Goal: Transaction & Acquisition: Purchase product/service

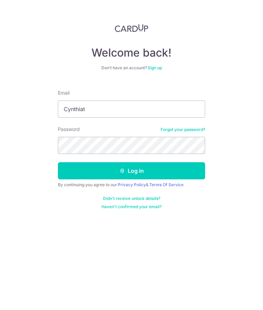
type input "Cynthiath.wu@gmail.com"
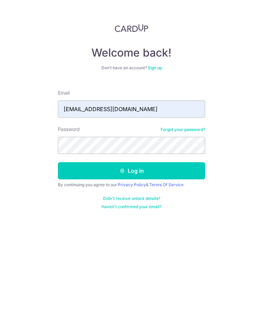
click at [145, 173] on button "Log in" at bounding box center [131, 170] width 147 height 17
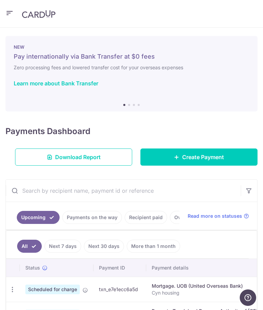
click at [196, 156] on span "Create Payment" at bounding box center [203, 157] width 42 height 8
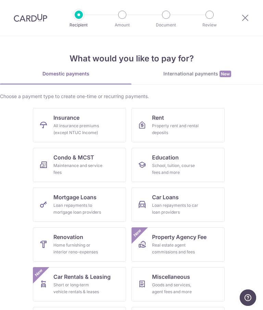
click at [96, 201] on span "Mortgage Loans" at bounding box center [75, 197] width 43 height 8
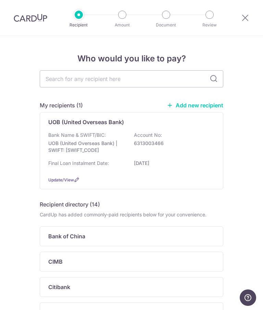
click at [98, 135] on p "Bank Name & SWIFT/BIC:" at bounding box center [77, 135] width 58 height 7
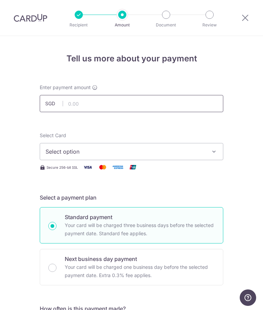
click at [118, 106] on input "text" at bounding box center [132, 103] width 184 height 17
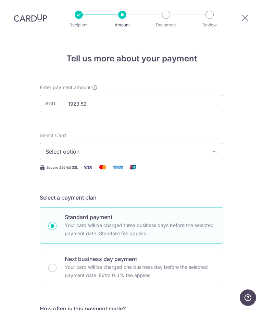
click at [133, 151] on span "Select option" at bounding box center [126, 151] width 160 height 8
type input "1,923.52"
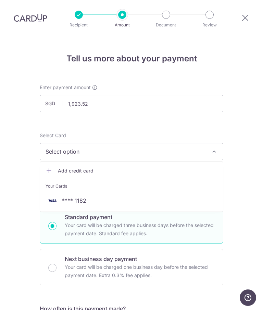
click at [86, 204] on span "**** 1182" at bounding box center [132, 201] width 172 height 8
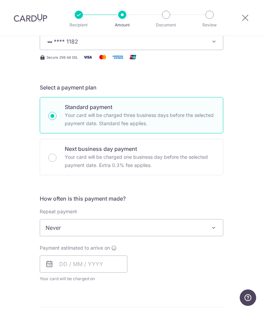
scroll to position [134, 0]
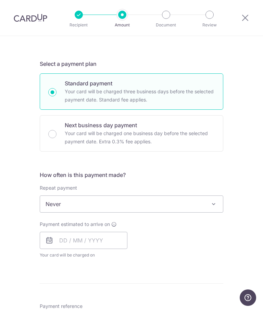
click at [216, 202] on span at bounding box center [214, 204] width 8 height 8
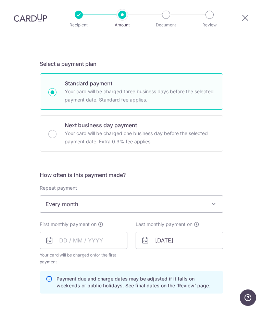
select select "3"
click at [110, 240] on input "text" at bounding box center [84, 240] width 88 height 17
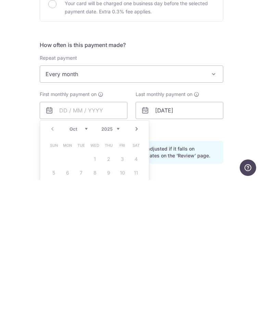
click at [135, 255] on link "Next" at bounding box center [137, 259] width 8 height 8
click at [138, 255] on link "Next" at bounding box center [137, 259] width 8 height 8
click at [69, 284] on link "1" at bounding box center [67, 289] width 11 height 11
type input "[DATE]"
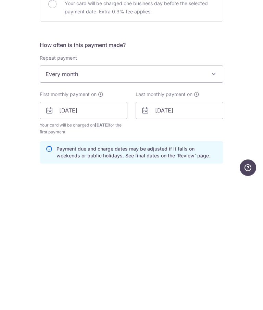
scroll to position [27, 0]
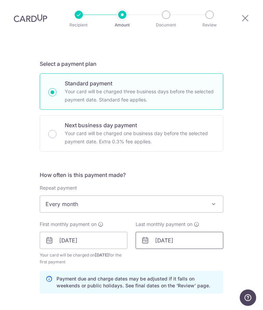
click at [206, 232] on input "[DATE]" at bounding box center [180, 240] width 88 height 17
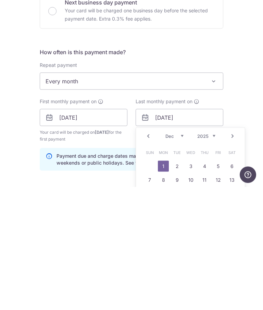
click at [233, 255] on link "Next" at bounding box center [233, 259] width 8 height 8
click at [234, 255] on link "Next" at bounding box center [233, 259] width 8 height 8
click at [232, 255] on link "Next" at bounding box center [233, 259] width 8 height 8
click at [235, 255] on link "Next" at bounding box center [233, 259] width 8 height 8
click at [233, 255] on link "Next" at bounding box center [233, 259] width 8 height 8
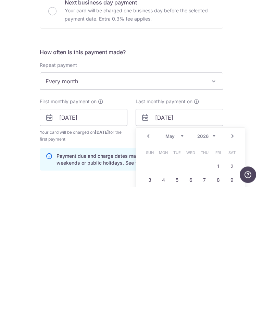
click at [237, 255] on link "Next" at bounding box center [233, 259] width 8 height 8
click at [148, 255] on link "Prev" at bounding box center [148, 259] width 8 height 8
click at [168, 284] on link "1" at bounding box center [163, 289] width 11 height 11
type input "01/06/2026"
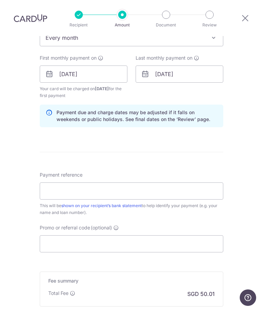
scroll to position [300, 0]
click at [156, 182] on input "Payment reference" at bounding box center [132, 190] width 184 height 17
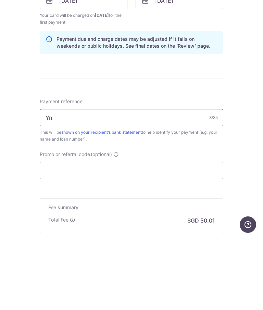
type input "Y"
type input "Cyn housing"
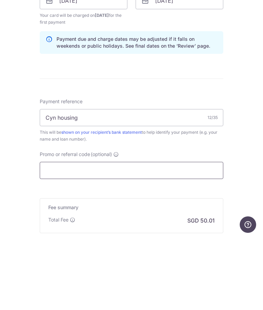
click at [147, 235] on input "Promo or referral code (optional)" at bounding box center [132, 243] width 184 height 17
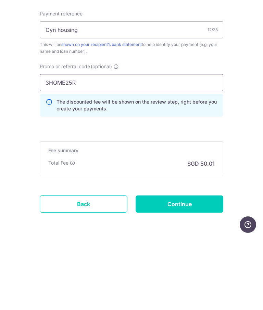
scroll to position [388, 0]
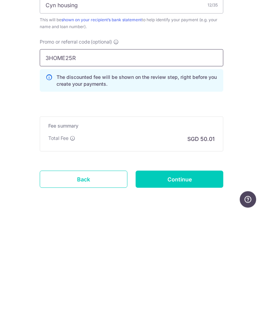
type input "3HOME25R"
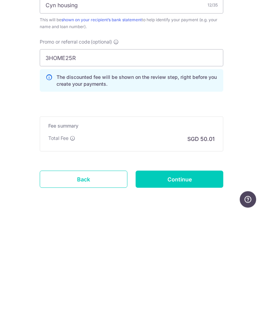
click at [181, 269] on input "Continue" at bounding box center [180, 277] width 88 height 17
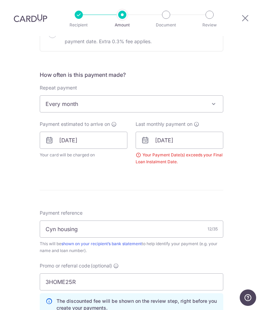
scroll to position [233, 0]
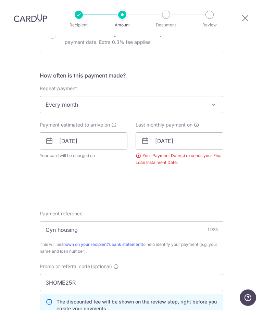
click at [141, 141] on div "How often is this payment made? Repeat payment Never Every week Every month Eve…" at bounding box center [132, 121] width 184 height 100
click at [142, 152] on div "Your Payment Date(s) exceeds your Final Loan Instalment Date." at bounding box center [180, 159] width 88 height 14
click at [140, 152] on div "Your Payment Date(s) exceeds your Final Loan Instalment Date." at bounding box center [180, 159] width 88 height 14
click at [143, 152] on div "Your Payment Date(s) exceeds your Final Loan Instalment Date." at bounding box center [180, 159] width 88 height 14
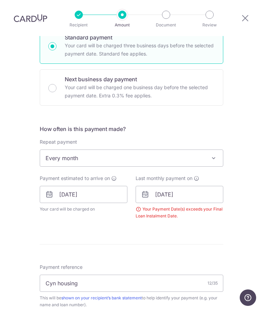
scroll to position [181, 0]
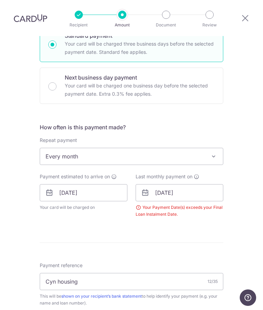
click at [138, 204] on div "Your Payment Date(s) exceeds your Final Loan Instalment Date." at bounding box center [180, 211] width 88 height 14
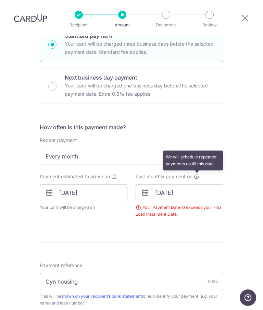
click at [198, 174] on icon at bounding box center [196, 176] width 5 height 5
click at [202, 184] on input "[DATE]" at bounding box center [180, 192] width 88 height 17
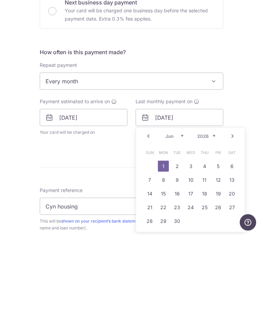
click at [151, 207] on link "Prev" at bounding box center [148, 211] width 8 height 8
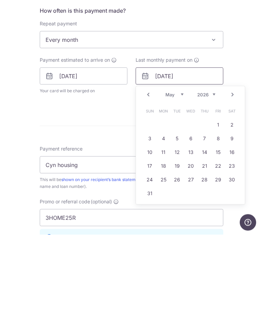
scroll to position [229, 0]
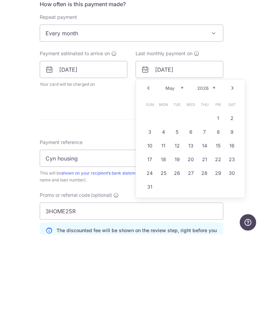
click at [208, 202] on link "7" at bounding box center [204, 207] width 11 height 11
type input "07/05/2026"
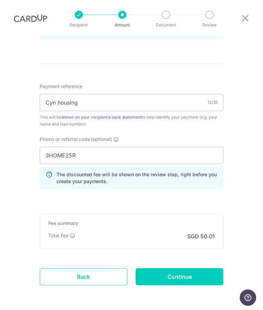
scroll to position [388, 0]
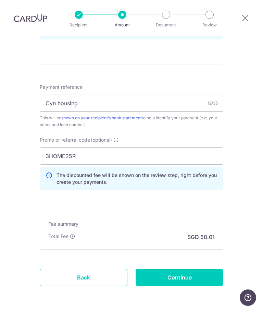
click at [191, 269] on input "Continue" at bounding box center [180, 277] width 88 height 17
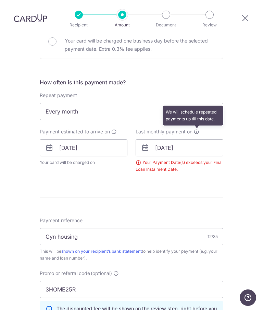
click at [199, 129] on icon at bounding box center [196, 131] width 5 height 5
click at [141, 159] on div "Your Payment Date(s) exceeds your Final Loan Instalment Date." at bounding box center [180, 166] width 88 height 14
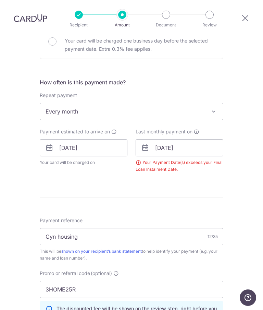
click at [140, 159] on div "Your Payment Date(s) exceeds your Final Loan Instalment Date." at bounding box center [180, 166] width 88 height 14
click at [199, 129] on icon at bounding box center [196, 131] width 5 height 5
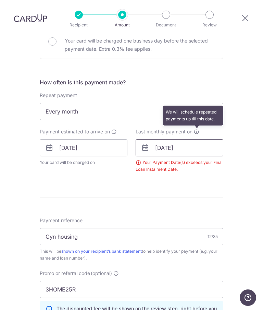
click at [202, 139] on input "07/05/2026" at bounding box center [180, 147] width 88 height 17
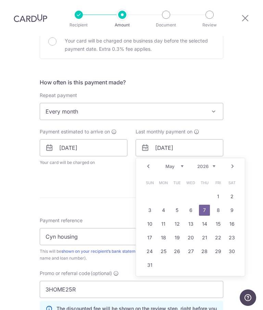
click at [232, 162] on link "Next" at bounding box center [233, 166] width 8 height 8
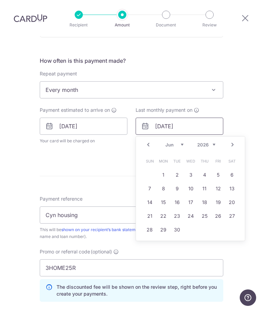
scroll to position [253, 0]
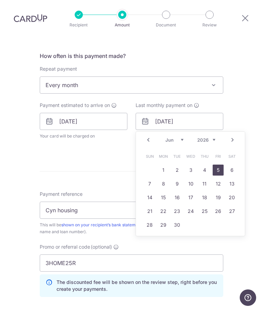
click at [220, 165] on link "5" at bounding box center [218, 170] width 11 height 11
type input "[DATE]"
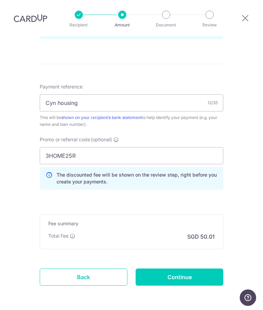
scroll to position [388, 0]
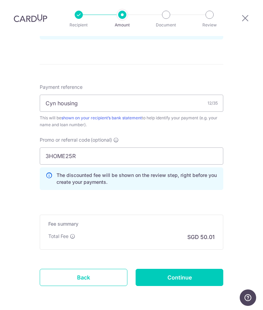
click at [180, 269] on input "Continue" at bounding box center [180, 277] width 88 height 17
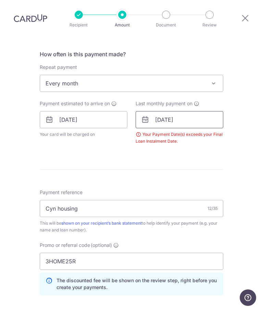
click at [195, 111] on input "[DATE]" at bounding box center [180, 119] width 88 height 17
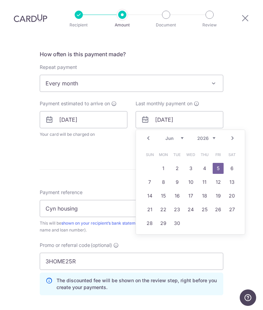
click at [147, 134] on link "Prev" at bounding box center [148, 138] width 8 height 8
click at [193, 177] on link "6" at bounding box center [191, 182] width 11 height 11
type input "[DATE]"
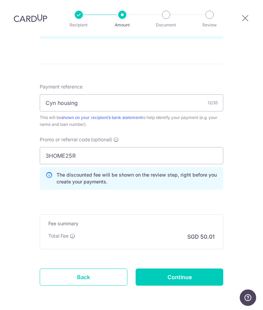
scroll to position [388, 0]
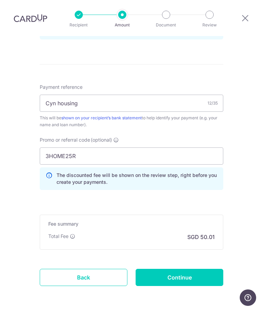
click at [187, 269] on input "Continue" at bounding box center [180, 277] width 88 height 17
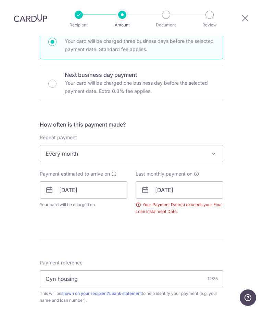
scroll to position [188, 0]
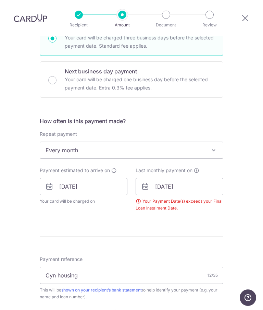
click at [142, 198] on div "Your Payment Date(s) exceeds your Final Loan Instalment Date." at bounding box center [180, 205] width 88 height 14
click at [146, 178] on input "06/05/2026" at bounding box center [180, 186] width 88 height 17
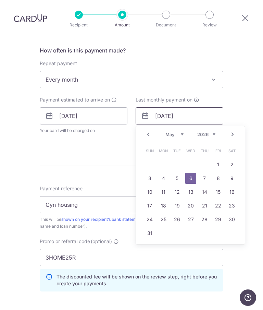
scroll to position [270, 0]
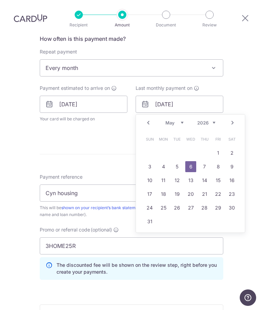
click at [232, 119] on link "Next" at bounding box center [233, 123] width 8 height 8
click at [166, 147] on link "1" at bounding box center [163, 152] width 11 height 11
type input "[DATE]"
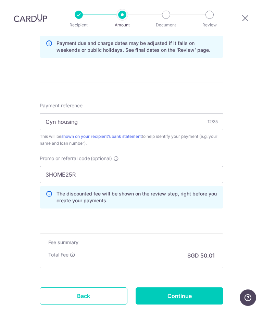
scroll to position [370, 0]
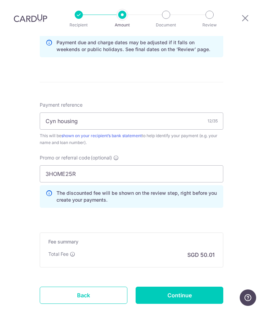
click at [192, 287] on input "Continue" at bounding box center [180, 295] width 88 height 17
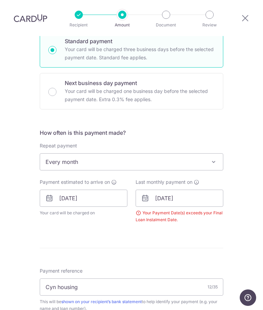
scroll to position [176, 0]
click at [147, 194] on icon at bounding box center [145, 198] width 8 height 8
click at [139, 210] on div "Your Payment Date(s) exceeds your Final Loan Instalment Date." at bounding box center [180, 217] width 88 height 14
click at [192, 190] on input "[DATE]" at bounding box center [180, 198] width 88 height 17
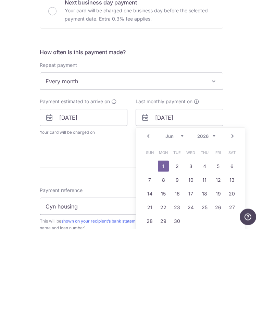
click at [147, 213] on link "Prev" at bounding box center [148, 217] width 8 height 8
click at [218, 241] on link "1" at bounding box center [218, 246] width 11 height 11
type input "[DATE]"
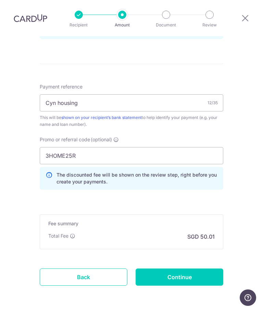
scroll to position [388, 0]
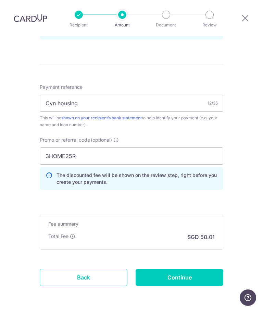
click at [190, 269] on input "Continue" at bounding box center [180, 277] width 88 height 17
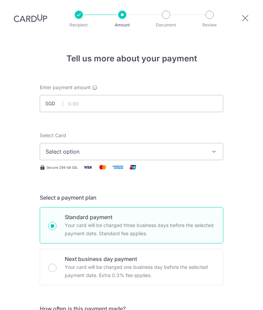
select select "3"
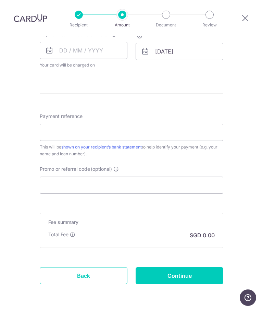
scroll to position [322, 0]
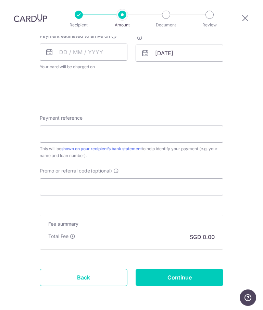
click at [87, 269] on link "Back" at bounding box center [84, 277] width 88 height 17
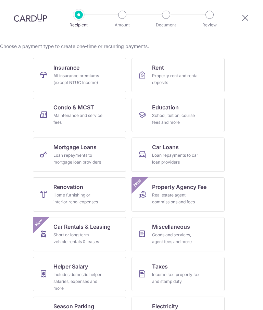
scroll to position [49, 0]
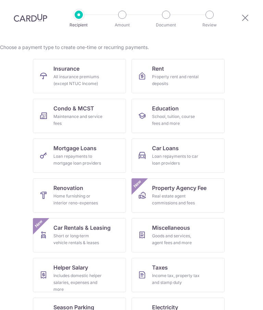
click at [87, 152] on span "Mortgage Loans" at bounding box center [75, 148] width 43 height 8
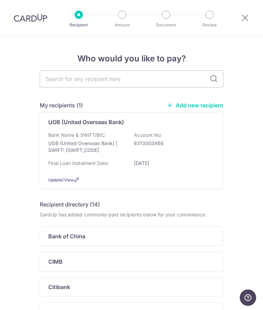
click at [76, 182] on icon at bounding box center [76, 179] width 5 height 5
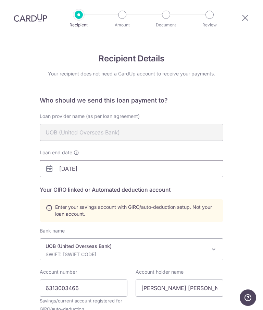
click at [107, 170] on input "01/12/2025" at bounding box center [132, 168] width 184 height 17
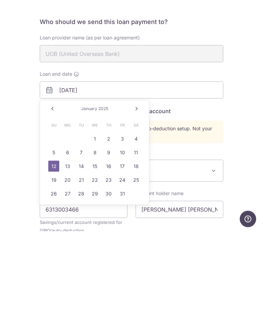
click at [135, 183] on link "Next" at bounding box center [137, 187] width 8 height 8
click at [138, 183] on link "Next" at bounding box center [137, 187] width 8 height 8
click at [140, 183] on link "Next" at bounding box center [137, 187] width 8 height 8
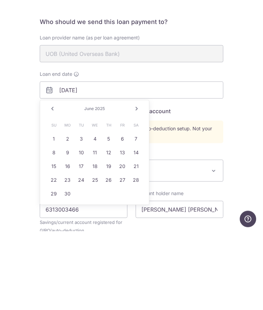
click at [58, 212] on link "1" at bounding box center [53, 217] width 11 height 11
type input "06/01/2025"
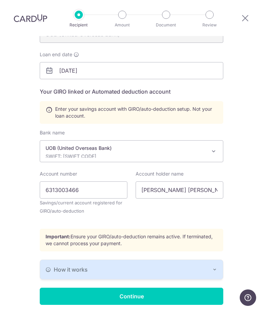
scroll to position [98, 0]
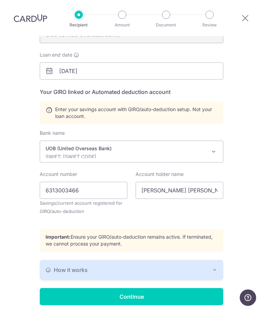
click at [218, 260] on button "How it works" at bounding box center [131, 269] width 183 height 19
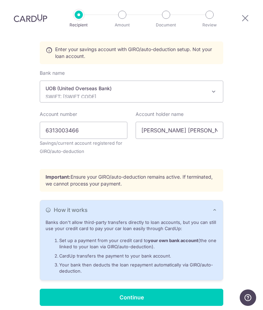
scroll to position [157, 0]
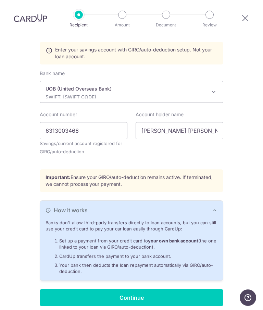
click at [142, 289] on input "Continue" at bounding box center [132, 297] width 184 height 17
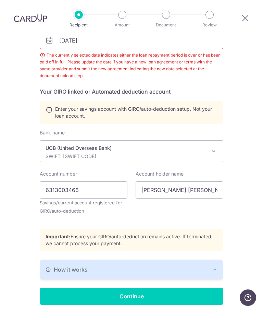
scroll to position [128, 0]
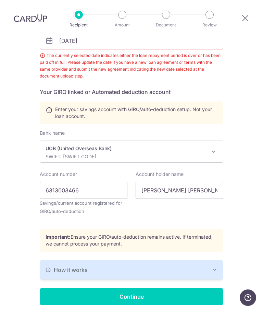
click at [126, 288] on input "Continue" at bounding box center [132, 296] width 184 height 17
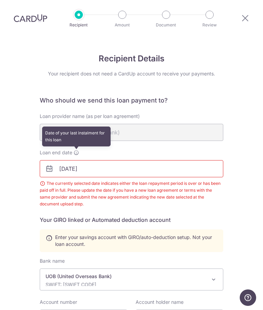
click at [77, 150] on icon at bounding box center [76, 152] width 5 height 5
click at [106, 160] on input "[DATE]" at bounding box center [132, 168] width 184 height 17
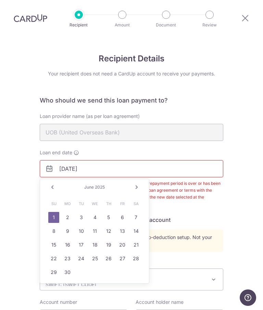
click at [140, 183] on link "Next" at bounding box center [137, 187] width 8 height 8
click at [248, 107] on div "Recipient Details Your recipient does not need a CardUp account to receive your…" at bounding box center [131, 250] width 263 height 429
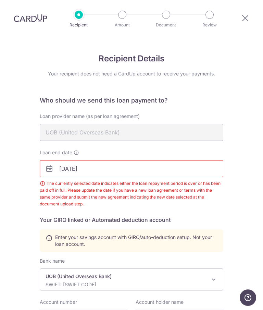
click at [97, 160] on input "[DATE]" at bounding box center [132, 168] width 184 height 17
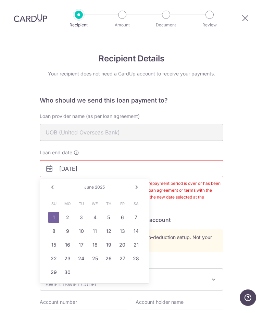
click at [54, 160] on input "[DATE]" at bounding box center [132, 168] width 184 height 17
click at [139, 183] on link "Next" at bounding box center [137, 187] width 8 height 8
click at [140, 183] on link "Next" at bounding box center [137, 187] width 8 height 8
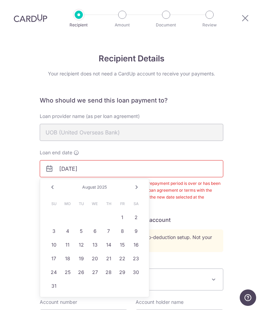
click at [141, 183] on link "Next" at bounding box center [137, 187] width 8 height 8
click at [145, 179] on div "Prev Next [DATE]" at bounding box center [94, 187] width 109 height 16
click at [141, 183] on link "Next" at bounding box center [137, 187] width 8 height 8
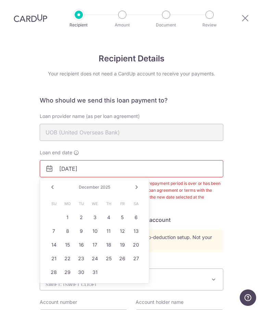
click at [138, 183] on link "Next" at bounding box center [137, 187] width 8 height 8
click at [139, 183] on link "Next" at bounding box center [137, 187] width 8 height 8
click at [138, 183] on link "Next" at bounding box center [137, 187] width 8 height 8
click at [139, 183] on link "Next" at bounding box center [137, 187] width 8 height 8
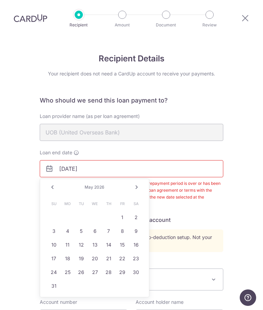
click at [140, 183] on link "Next" at bounding box center [137, 187] width 8 height 8
click at [249, 130] on div "Recipient Details Your recipient does not need a CardUp account to receive your…" at bounding box center [131, 250] width 263 height 429
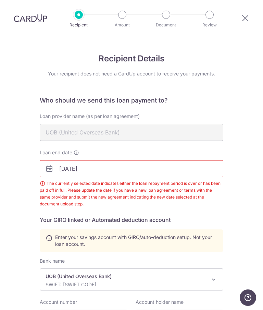
click at [98, 160] on input "[DATE]" at bounding box center [132, 168] width 184 height 17
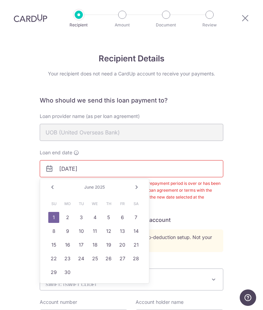
click at [96, 160] on input "[DATE]" at bounding box center [132, 168] width 184 height 17
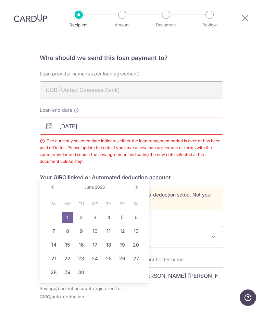
scroll to position [42, 0]
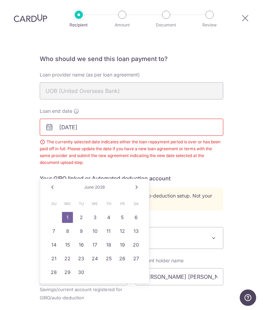
type input "[DATE]"
click at [244, 149] on div "Recipient Details Your recipient does not need a CardUp account to receive your…" at bounding box center [131, 209] width 263 height 429
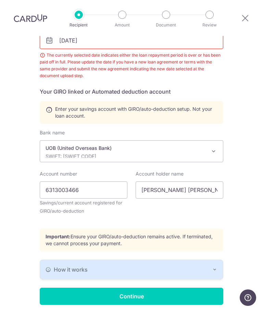
scroll to position [128, 0]
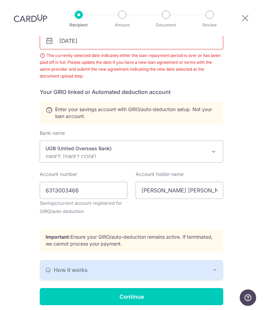
click at [135, 288] on input "Continue" at bounding box center [132, 296] width 184 height 17
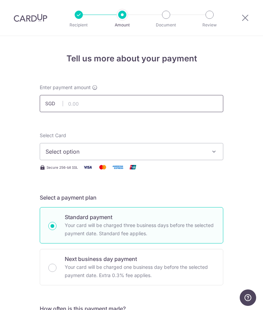
click at [165, 106] on input "text" at bounding box center [132, 103] width 184 height 17
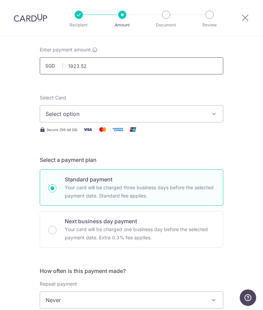
scroll to position [37, 0]
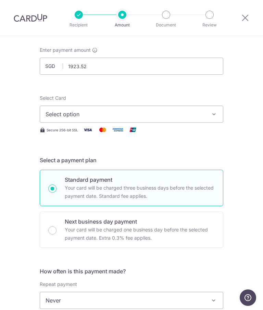
click at [212, 114] on icon "button" at bounding box center [214, 114] width 7 height 7
type input "1,923.52"
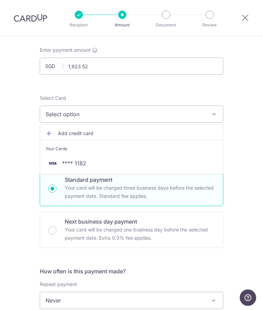
click at [103, 162] on span "**** 1182" at bounding box center [132, 163] width 172 height 8
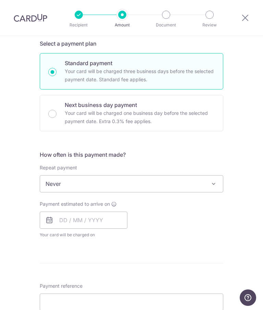
scroll to position [154, 0]
click at [215, 186] on span at bounding box center [214, 183] width 8 height 8
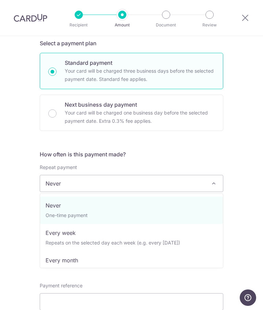
select select "3"
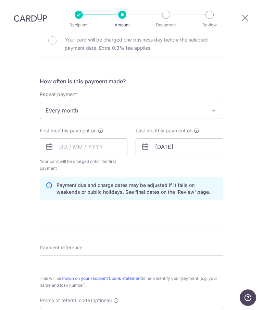
scroll to position [228, 0]
click at [102, 146] on input "text" at bounding box center [84, 146] width 88 height 17
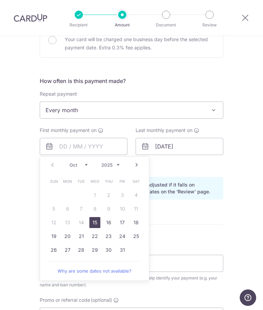
click at [139, 164] on link "Next" at bounding box center [137, 165] width 8 height 8
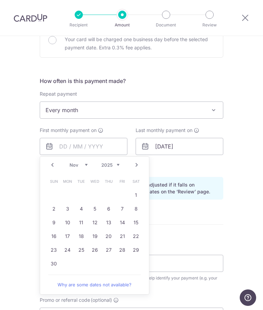
click at [137, 167] on link "Next" at bounding box center [137, 165] width 8 height 8
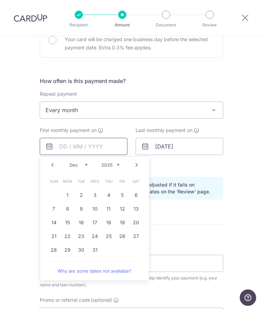
scroll to position [261, 0]
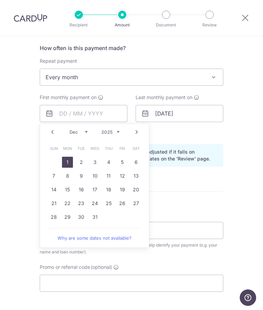
click at [69, 164] on link "1" at bounding box center [67, 162] width 11 height 11
type input "[DATE]"
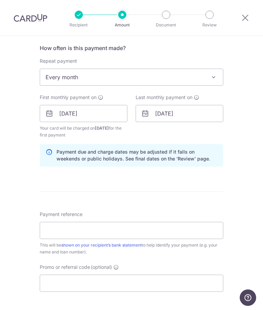
click at [196, 97] on icon at bounding box center [196, 97] width 5 height 5
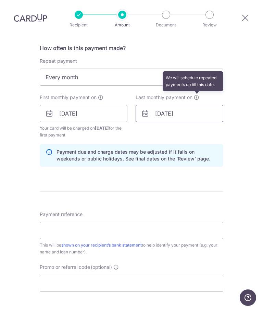
click at [169, 111] on input "06/01/2026" at bounding box center [180, 113] width 88 height 17
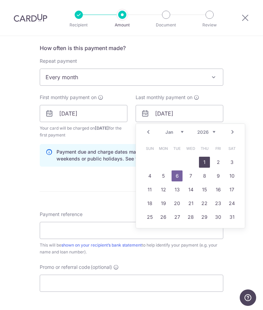
click at [209, 164] on link "1" at bounding box center [204, 162] width 11 height 11
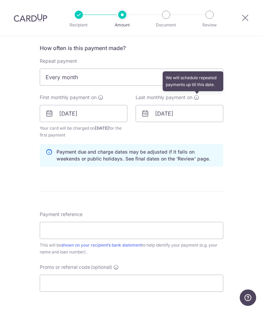
click at [199, 98] on icon at bounding box center [196, 97] width 5 height 5
click at [143, 109] on input "01/01/2026" at bounding box center [180, 113] width 88 height 17
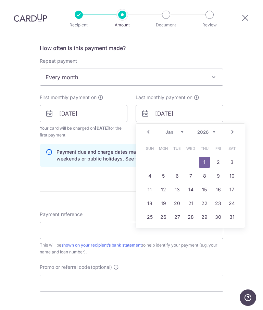
click at [235, 134] on link "Next" at bounding box center [233, 132] width 8 height 8
click at [235, 133] on link "Next" at bounding box center [233, 132] width 8 height 8
click at [236, 133] on link "Next" at bounding box center [233, 132] width 8 height 8
click at [233, 130] on link "Next" at bounding box center [233, 132] width 8 height 8
click at [234, 130] on link "Next" at bounding box center [233, 132] width 8 height 8
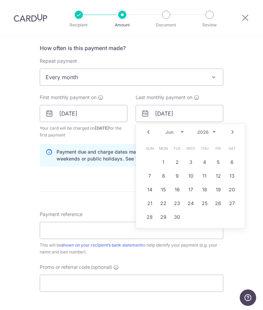
click at [168, 160] on link "1" at bounding box center [163, 162] width 11 height 11
type input "01/06/2026"
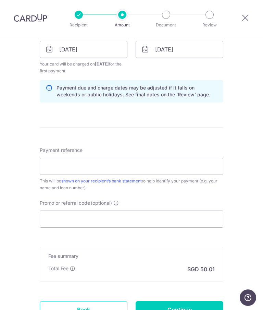
scroll to position [330, 0]
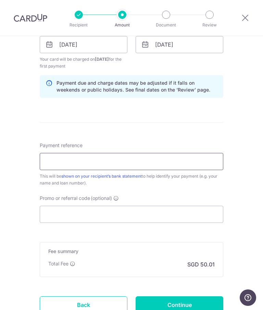
click at [156, 164] on input "Payment reference" at bounding box center [132, 161] width 184 height 17
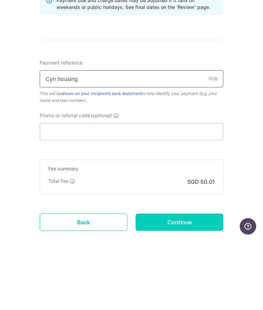
scroll to position [349, 0]
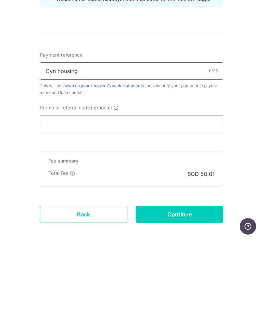
type input "Cyn housing"
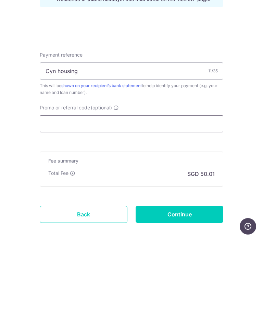
click at [131, 187] on input "Promo or referral code (optional)" at bounding box center [132, 195] width 184 height 17
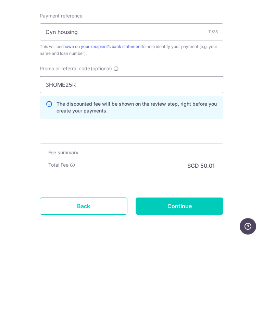
scroll to position [27, 0]
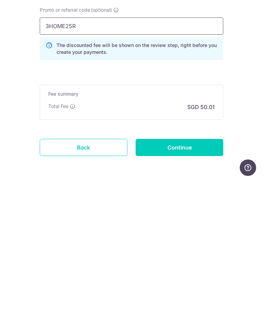
type input "3HOME25R"
click at [182, 269] on input "Continue" at bounding box center [180, 277] width 88 height 17
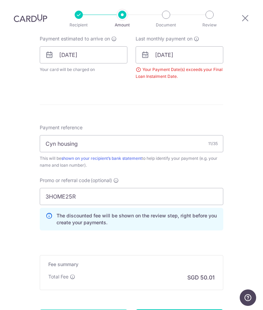
scroll to position [322, 0]
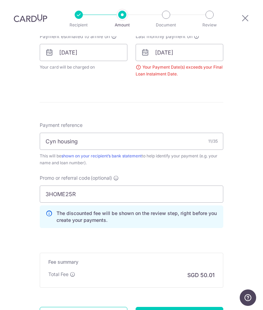
click at [86, 307] on link "Back" at bounding box center [84, 315] width 88 height 17
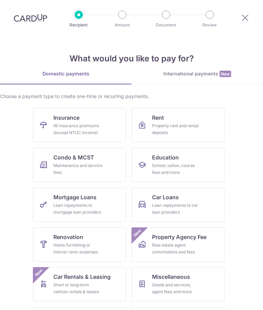
click at [99, 204] on div "Loan repayments to mortgage loan providers" at bounding box center [78, 209] width 49 height 14
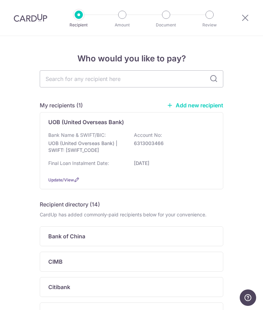
click at [66, 182] on span "Update/View" at bounding box center [61, 179] width 26 height 5
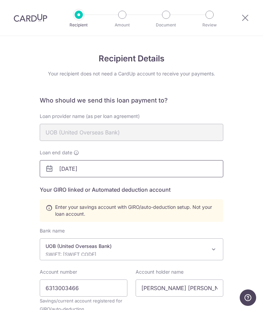
click at [106, 170] on input "[DATE]" at bounding box center [132, 168] width 184 height 17
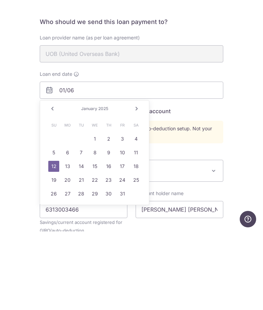
click at [140, 183] on link "Next" at bounding box center [137, 187] width 8 height 8
click at [138, 183] on link "Next" at bounding box center [137, 187] width 8 height 8
click at [139, 183] on link "Next" at bounding box center [137, 187] width 8 height 8
click at [141, 183] on link "Next" at bounding box center [137, 187] width 8 height 8
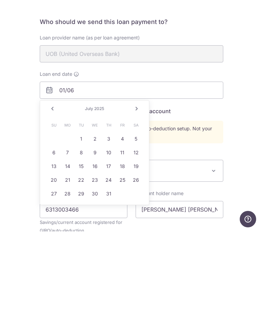
click at [141, 183] on link "Next" at bounding box center [137, 187] width 8 height 8
click at [140, 183] on link "Next" at bounding box center [137, 187] width 8 height 8
click at [138, 183] on link "Next" at bounding box center [137, 187] width 8 height 8
click at [140, 183] on link "Next" at bounding box center [137, 187] width 8 height 8
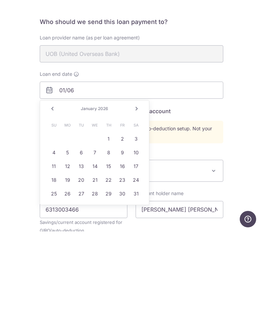
click at [139, 183] on link "Next" at bounding box center [137, 187] width 8 height 8
click at [141, 183] on link "Next" at bounding box center [137, 187] width 8 height 8
click at [140, 183] on link "Next" at bounding box center [137, 187] width 8 height 8
click at [70, 212] on link "1" at bounding box center [67, 217] width 11 height 11
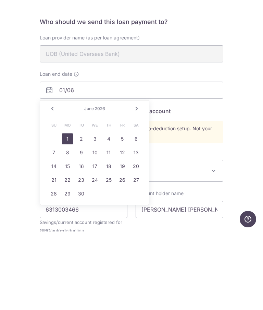
type input "[DATE]"
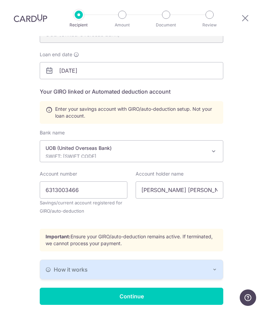
scroll to position [98, 0]
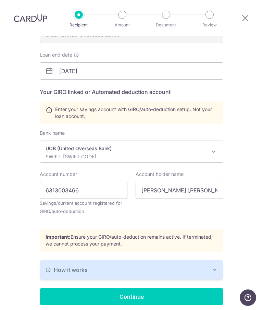
click at [135, 288] on input "Continue" at bounding box center [132, 296] width 184 height 17
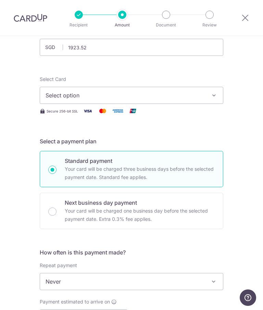
scroll to position [61, 0]
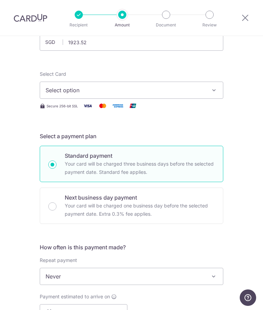
click at [215, 90] on icon "button" at bounding box center [214, 90] width 7 height 7
type input "1,923.52"
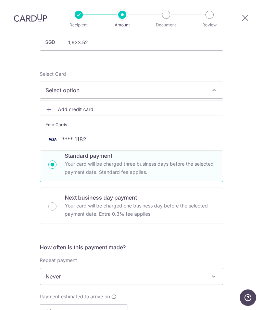
click at [141, 132] on link "**** 1182" at bounding box center [131, 139] width 183 height 16
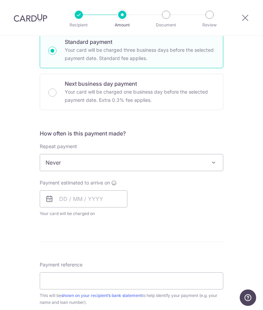
scroll to position [187, 0]
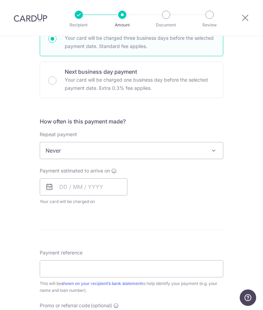
click at [215, 152] on span at bounding box center [214, 150] width 8 height 8
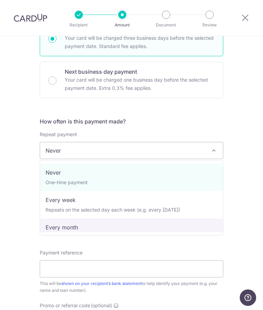
select select "3"
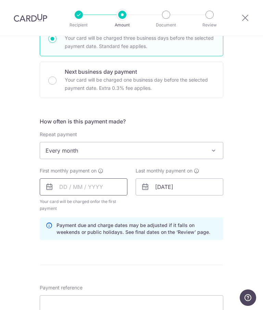
click at [108, 189] on input "text" at bounding box center [84, 186] width 88 height 17
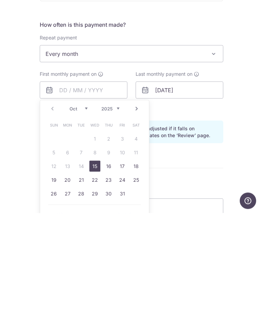
click at [140, 201] on link "Next" at bounding box center [137, 205] width 8 height 8
click at [69, 230] on link "1" at bounding box center [67, 235] width 11 height 11
type input "[DATE]"
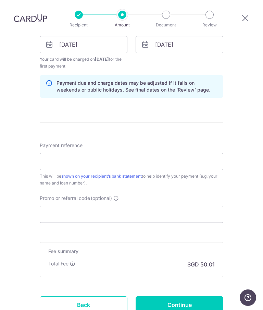
scroll to position [331, 0]
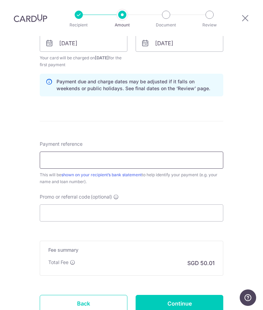
click at [123, 152] on input "Payment reference" at bounding box center [132, 160] width 184 height 17
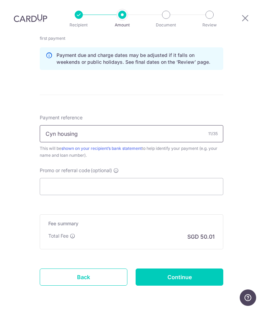
scroll to position [357, 0]
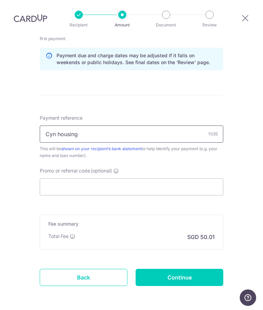
type input "Cyn housing"
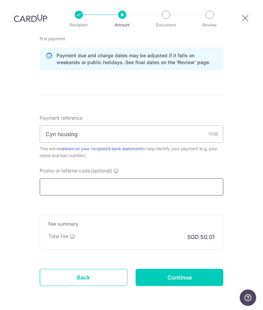
click at [140, 178] on input "Promo or referral code (optional)" at bounding box center [132, 186] width 184 height 17
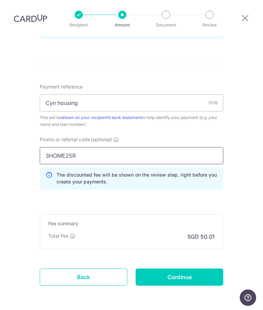
scroll to position [388, 0]
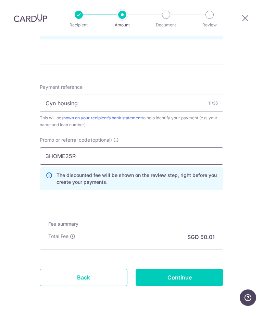
type input "3HOME25R"
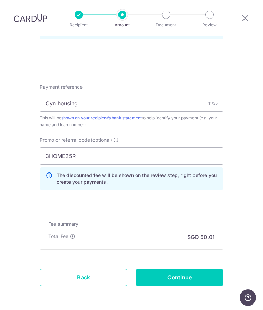
click at [192, 269] on input "Continue" at bounding box center [180, 277] width 88 height 17
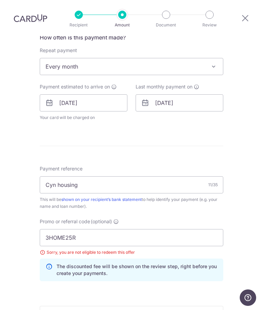
scroll to position [272, 0]
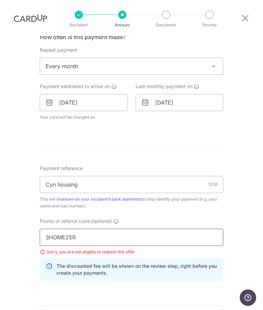
click at [95, 229] on input "3HOME25R" at bounding box center [132, 237] width 184 height 17
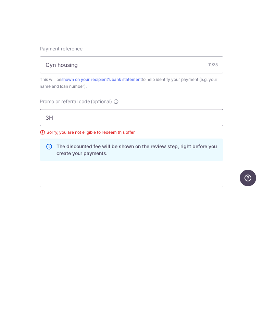
type input "3"
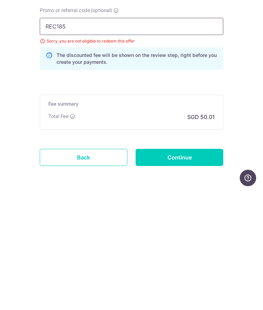
scroll to position [363, 0]
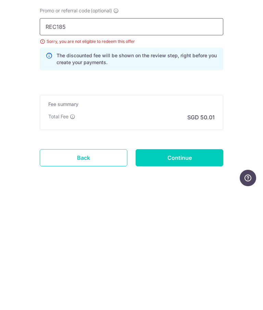
type input "REC185"
click at [182, 269] on input "Continue" at bounding box center [180, 277] width 88 height 17
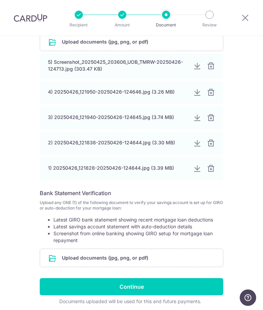
scroll to position [174, 0]
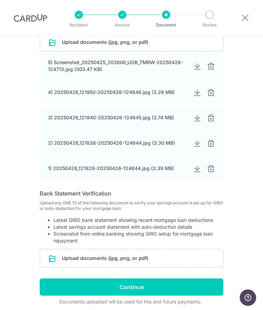
click at [135, 288] on input "Continue" at bounding box center [132, 287] width 184 height 17
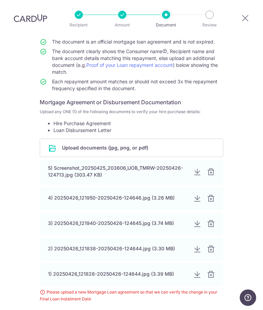
click at [133, 139] on input "file" at bounding box center [131, 148] width 183 height 18
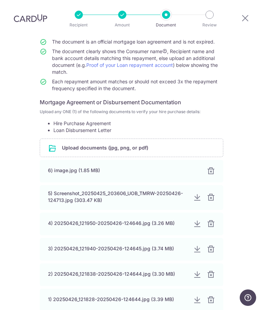
click at [162, 139] on input "file" at bounding box center [131, 148] width 183 height 18
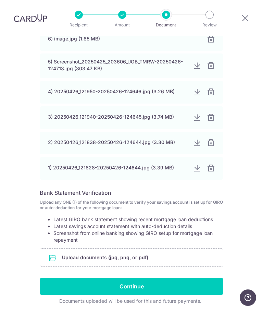
scroll to position [225, 0]
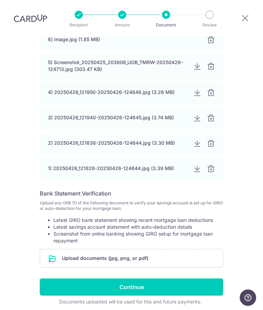
click at [141, 279] on input "Continue" at bounding box center [132, 287] width 184 height 17
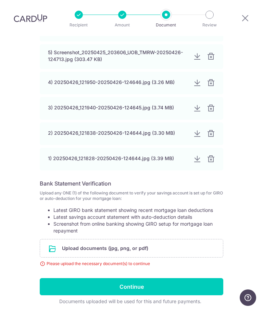
scroll to position [234, 0]
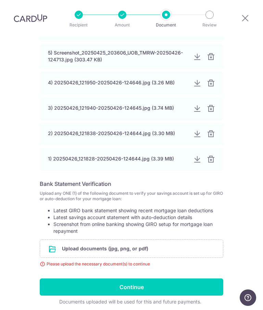
click at [134, 279] on input "Continue" at bounding box center [132, 287] width 184 height 17
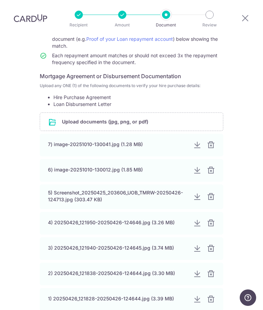
scroll to position [88, 0]
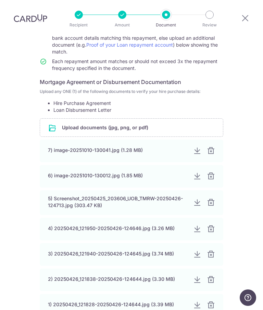
click at [108, 147] on div "7) image-20251010-130041.jpg (1.28 MB)" at bounding box center [118, 150] width 140 height 7
click at [197, 147] on div at bounding box center [197, 151] width 8 height 8
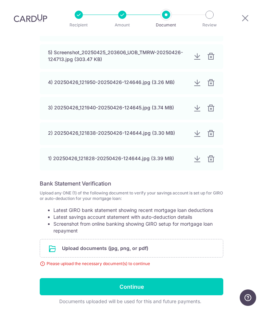
scroll to position [234, 0]
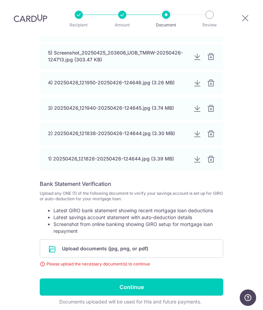
click at [135, 279] on input "Continue" at bounding box center [132, 287] width 184 height 17
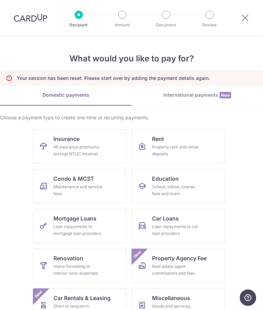
click at [157, 74] on div "Your session has been reset. Please start over by adding the payment details ag…" at bounding box center [131, 78] width 263 height 16
click at [95, 224] on div "Loan repayments to mortgage loan providers" at bounding box center [78, 230] width 49 height 14
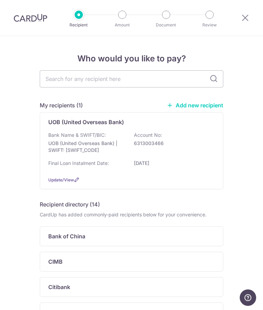
click at [95, 140] on p "UOB (United Overseas Bank) | SWIFT: UOVBSGSGXXX" at bounding box center [86, 147] width 77 height 14
click at [134, 167] on p "01/12/2025" at bounding box center [172, 163] width 77 height 7
click at [74, 182] on span "Update/View" at bounding box center [61, 179] width 26 height 5
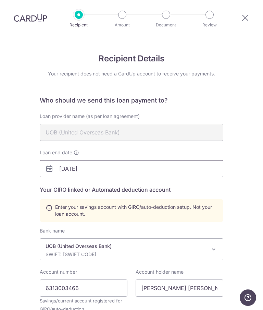
click at [44, 167] on input "01/12/2025" at bounding box center [132, 168] width 184 height 17
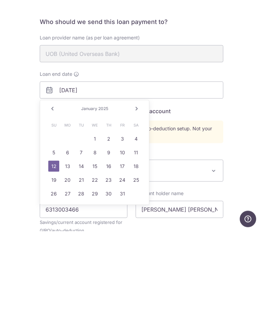
click at [139, 183] on link "Next" at bounding box center [137, 187] width 8 height 8
click at [140, 183] on link "Next" at bounding box center [137, 187] width 8 height 8
click at [135, 183] on link "Next" at bounding box center [137, 187] width 8 height 8
click at [133, 183] on link "Next" at bounding box center [137, 187] width 8 height 8
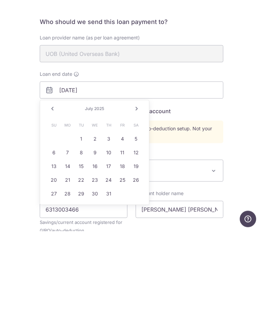
click at [139, 183] on link "Next" at bounding box center [137, 187] width 8 height 8
click at [140, 183] on link "Next" at bounding box center [137, 187] width 8 height 8
click at [137, 183] on link "Next" at bounding box center [137, 187] width 8 height 8
click at [138, 183] on link "Next" at bounding box center [137, 187] width 8 height 8
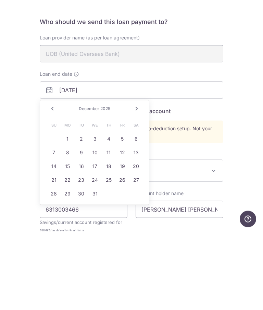
click at [137, 183] on link "Next" at bounding box center [137, 187] width 8 height 8
click at [135, 183] on link "Next" at bounding box center [137, 187] width 8 height 8
click at [137, 183] on link "Next" at bounding box center [137, 187] width 8 height 8
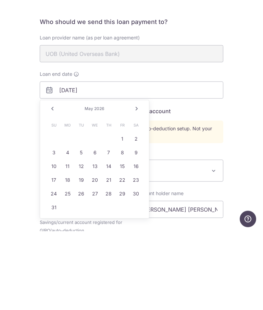
click at [139, 183] on link "Next" at bounding box center [137, 187] width 8 height 8
click at [69, 212] on link "1" at bounding box center [67, 217] width 11 height 11
type input "[DATE]"
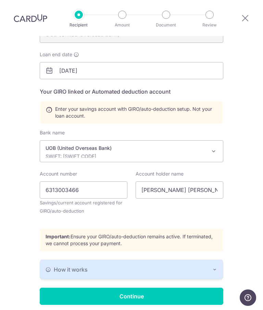
scroll to position [98, 0]
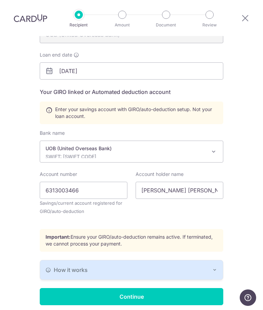
click at [128, 288] on input "Continue" at bounding box center [132, 296] width 184 height 17
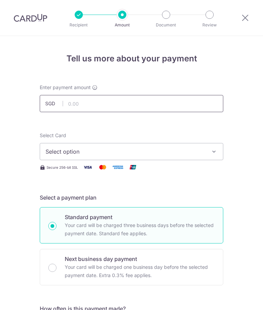
click at [156, 102] on input "text" at bounding box center [132, 103] width 184 height 17
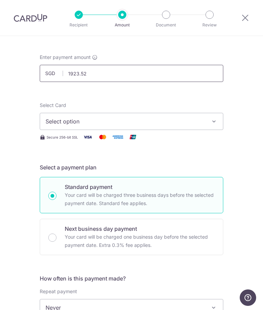
scroll to position [42, 0]
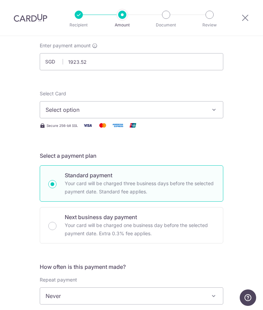
click at [217, 111] on icon "button" at bounding box center [214, 109] width 7 height 7
type input "1,923.52"
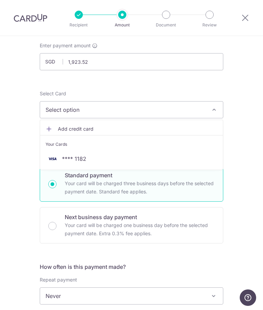
click at [90, 156] on span "**** 1182" at bounding box center [132, 159] width 172 height 8
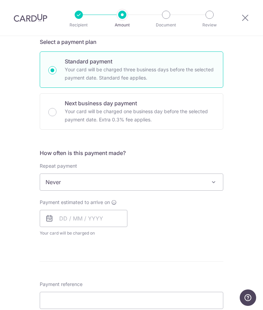
scroll to position [156, 0]
click at [214, 182] on span at bounding box center [214, 182] width 8 height 8
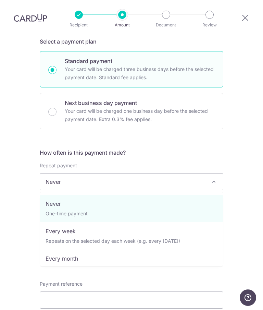
select select "3"
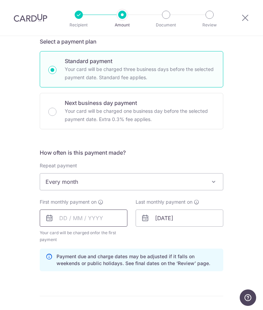
click at [60, 218] on input "text" at bounding box center [84, 218] width 88 height 17
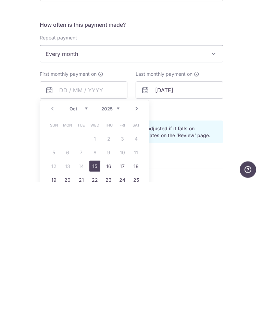
click at [137, 233] on link "Next" at bounding box center [137, 237] width 8 height 8
click at [136, 233] on link "Next" at bounding box center [137, 237] width 8 height 8
click at [68, 261] on link "1" at bounding box center [67, 266] width 11 height 11
type input "[DATE]"
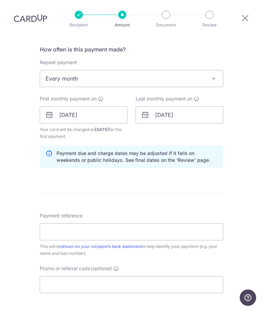
scroll to position [262, 0]
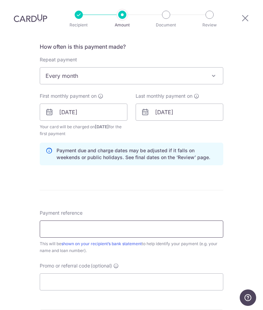
click at [144, 221] on input "Payment reference" at bounding box center [132, 229] width 184 height 17
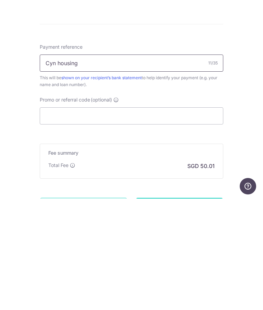
scroll to position [317, 0]
type input "Cyn housing"
click at [144, 218] on input "Promo or referral code (optional)" at bounding box center [132, 226] width 184 height 17
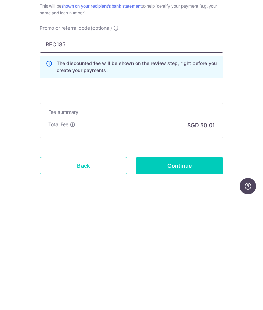
scroll to position [388, 0]
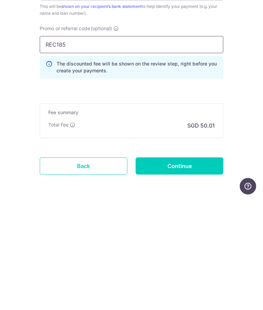
type input "REC185"
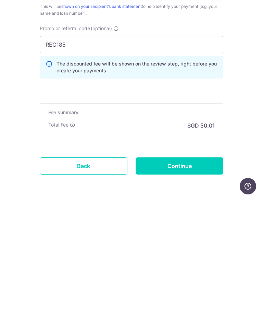
click at [180, 269] on input "Continue" at bounding box center [180, 277] width 88 height 17
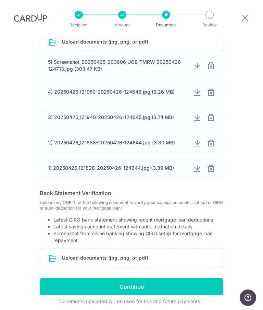
scroll to position [174, 0]
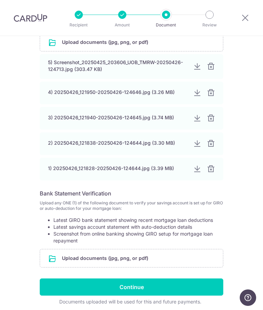
click at [81, 259] on input "file" at bounding box center [131, 258] width 183 height 18
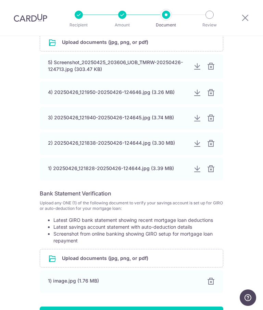
scroll to position [198, 0]
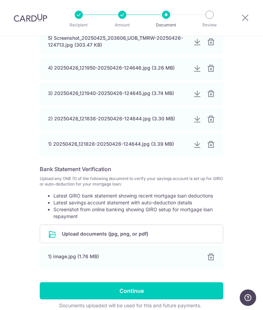
click at [156, 235] on input "file" at bounding box center [131, 234] width 183 height 18
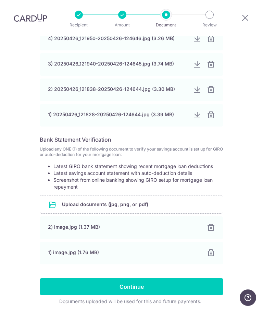
scroll to position [227, 0]
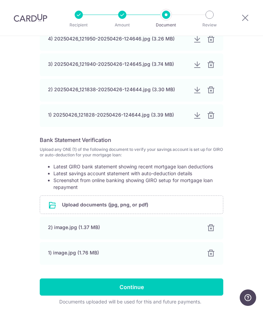
click at [133, 288] on input "Continue" at bounding box center [132, 287] width 184 height 17
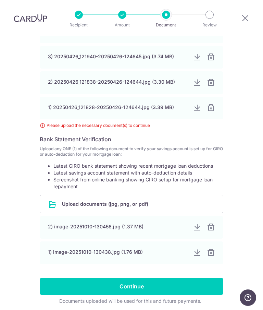
scroll to position [234, 0]
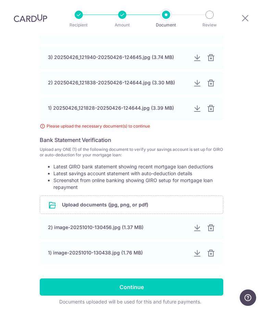
click at [138, 279] on input "Continue" at bounding box center [132, 287] width 184 height 17
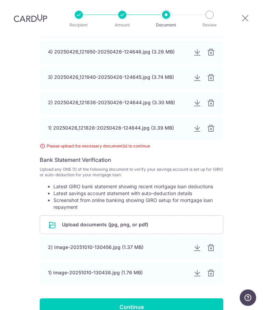
click at [126, 143] on div "Please upload the necessary document(s) to continue" at bounding box center [132, 146] width 184 height 7
click at [44, 143] on div "Please upload the necessary document(s) to continue" at bounding box center [132, 146] width 184 height 7
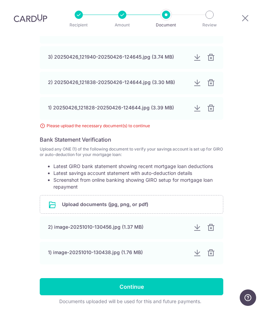
scroll to position [234, 0]
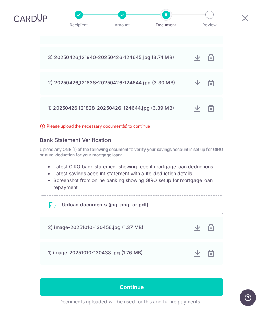
click at [148, 279] on input "Continue" at bounding box center [132, 287] width 184 height 17
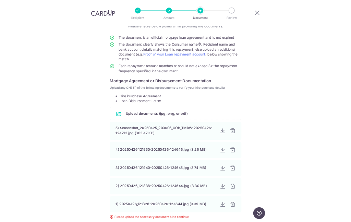
scroll to position [57, 0]
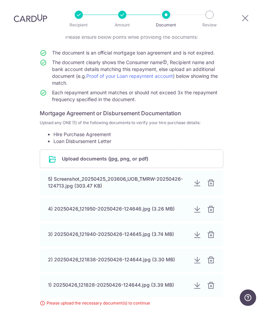
click at [127, 150] on input "file" at bounding box center [131, 159] width 183 height 18
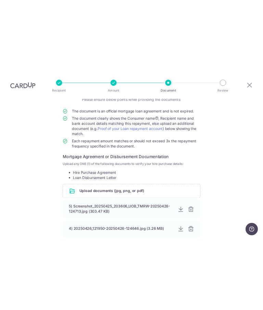
scroll to position [0, 0]
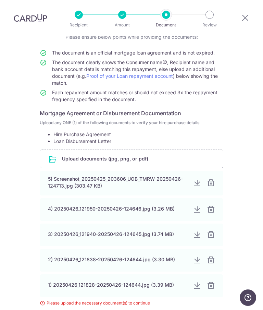
click at [176, 154] on input "file" at bounding box center [131, 159] width 183 height 18
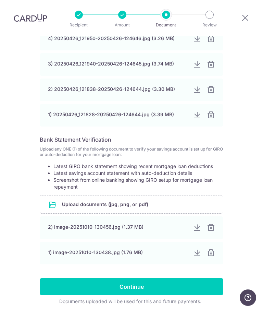
scroll to position [253, 0]
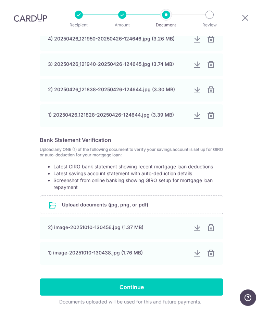
click at [152, 287] on input "Continue" at bounding box center [132, 287] width 184 height 17
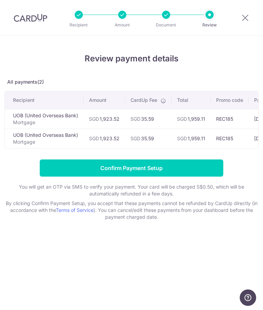
click at [166, 119] on td "SGD 35.59" at bounding box center [148, 119] width 47 height 20
click at [168, 138] on td "SGD 35.59" at bounding box center [148, 139] width 47 height 20
click at [42, 80] on p "All payments(2)" at bounding box center [131, 82] width 255 height 7
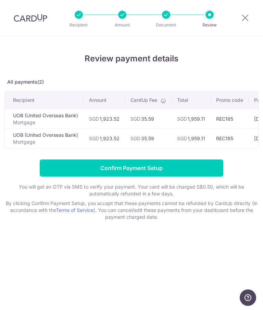
click at [166, 55] on h4 "Review payment details" at bounding box center [131, 58] width 255 height 12
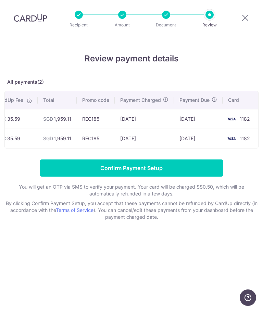
scroll to position [0, 137]
click at [217, 98] on icon at bounding box center [214, 99] width 5 height 5
click at [226, 66] on div "Review payment details All payments(2) Recipient Amount CardUp Fee Total Promo …" at bounding box center [131, 136] width 255 height 168
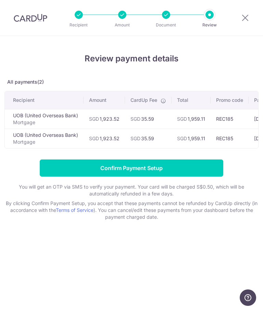
scroll to position [0, 0]
click at [213, 16] on div at bounding box center [210, 15] width 8 height 8
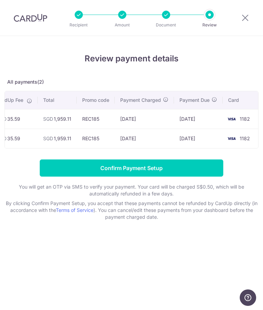
scroll to position [0, 137]
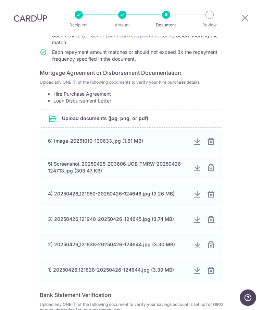
scroll to position [95, 0]
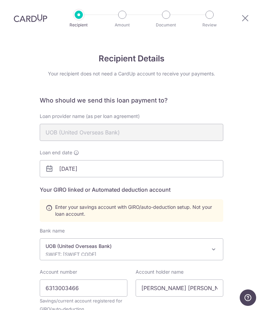
click at [52, 165] on icon at bounding box center [49, 169] width 8 height 8
click at [54, 160] on input "[DATE]" at bounding box center [132, 168] width 184 height 17
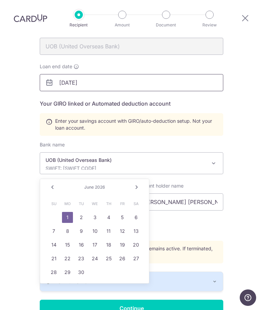
scroll to position [86, 0]
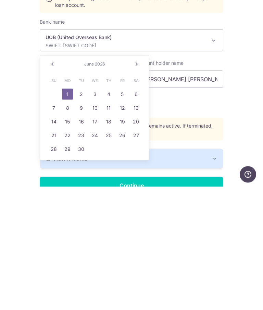
click at [245, 82] on div "Recipient Details Your recipient does not need a CardUp account to receive your…" at bounding box center [131, 149] width 263 height 399
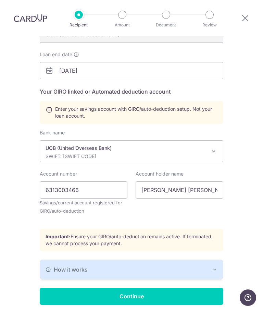
scroll to position [98, 0]
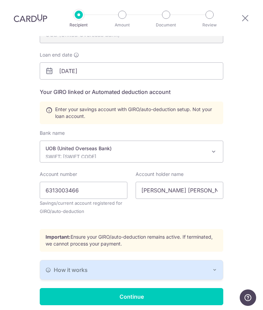
click at [129, 288] on input "Continue" at bounding box center [132, 296] width 184 height 17
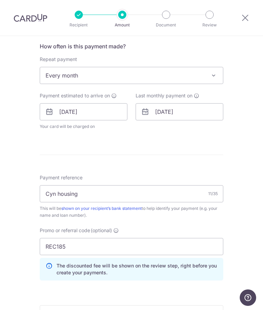
scroll to position [263, 0]
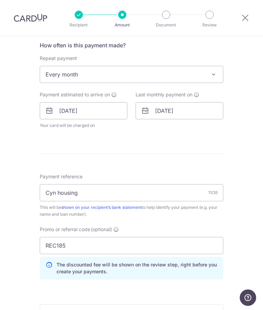
click at [102, 96] on span "Payment estimated to arrive on" at bounding box center [75, 94] width 70 height 7
click at [50, 111] on icon at bounding box center [49, 111] width 8 height 8
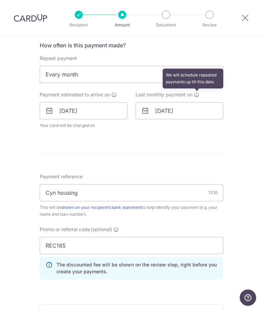
click at [197, 93] on icon at bounding box center [196, 94] width 5 height 5
click at [174, 115] on input "[DATE]" at bounding box center [180, 110] width 88 height 17
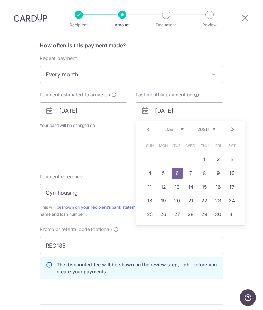
click at [235, 130] on link "Next" at bounding box center [233, 129] width 8 height 8
click at [236, 129] on link "Next" at bounding box center [233, 129] width 8 height 8
click at [237, 129] on link "Next" at bounding box center [233, 129] width 8 height 8
click at [236, 129] on link "Next" at bounding box center [233, 129] width 8 height 8
click at [235, 127] on link "Next" at bounding box center [233, 129] width 8 height 8
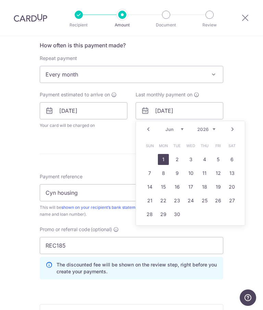
click at [169, 156] on link "1" at bounding box center [163, 159] width 11 height 11
type input "01/06/2026"
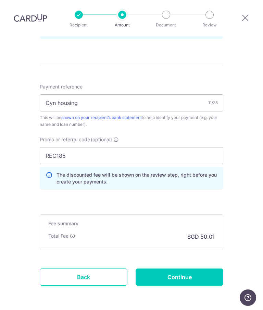
scroll to position [381, 0]
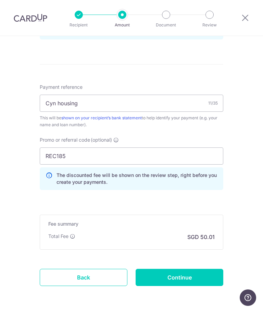
click at [181, 278] on input "Continue" at bounding box center [180, 277] width 88 height 17
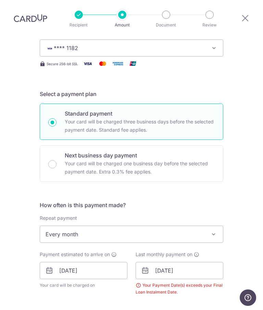
scroll to position [104, 0]
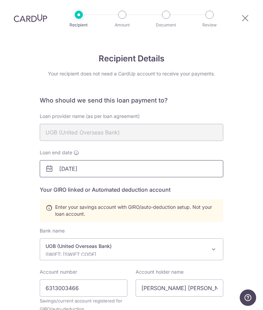
click at [76, 160] on input "[DATE]" at bounding box center [132, 168] width 184 height 17
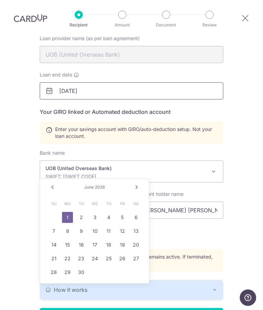
scroll to position [83, 0]
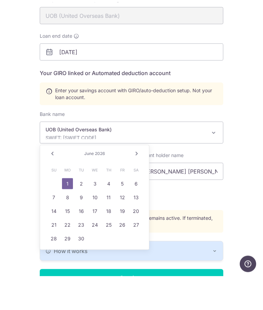
click at [68, 212] on link "1" at bounding box center [67, 217] width 11 height 11
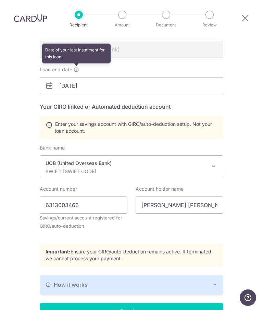
click at [76, 67] on icon at bounding box center [76, 69] width 5 height 5
click at [64, 77] on input "06/01/2026" at bounding box center [132, 85] width 184 height 17
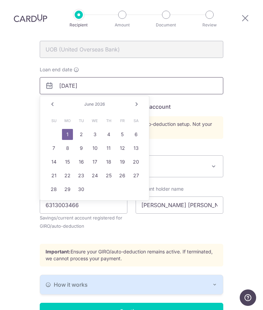
click at [65, 77] on input "06/01/2026" at bounding box center [132, 85] width 184 height 17
click at [95, 77] on input "06/01/2026" at bounding box center [132, 85] width 184 height 17
type input "0"
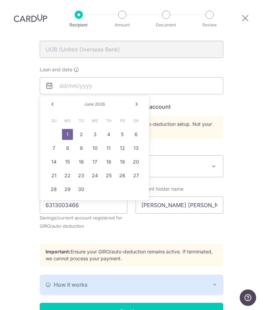
click at [70, 129] on link "1" at bounding box center [67, 134] width 11 height 11
type input "[DATE]"
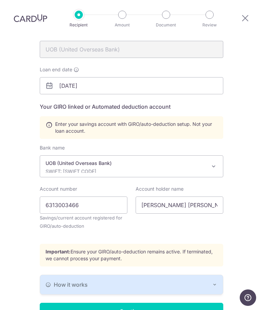
click at [140, 303] on input "Continue" at bounding box center [132, 311] width 184 height 17
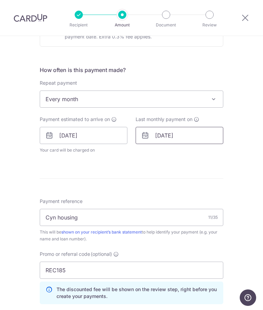
click at [178, 140] on input "[DATE]" at bounding box center [180, 135] width 88 height 17
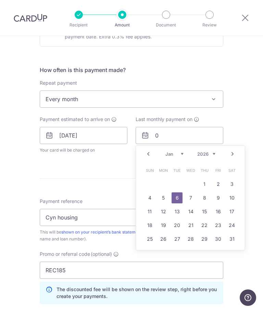
click at [235, 153] on link "Next" at bounding box center [233, 154] width 8 height 8
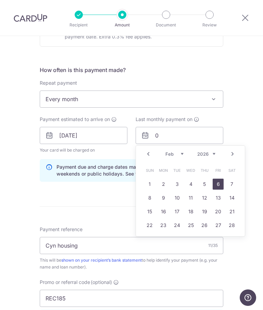
click at [233, 154] on link "Next" at bounding box center [233, 154] width 8 height 8
click at [231, 155] on link "Next" at bounding box center [233, 154] width 8 height 8
click at [229, 154] on link "Next" at bounding box center [233, 154] width 8 height 8
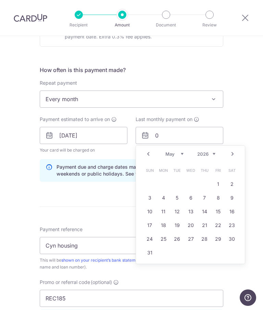
click at [229, 155] on link "Next" at bounding box center [233, 154] width 8 height 8
click at [232, 155] on link "Next" at bounding box center [233, 154] width 8 height 8
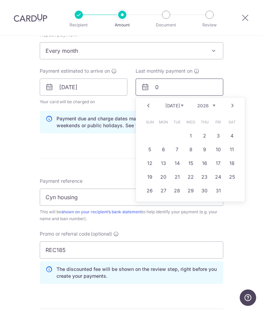
scroll to position [288, 0]
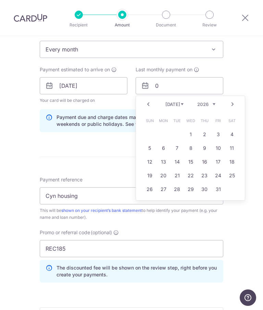
click at [149, 106] on link "Prev" at bounding box center [148, 104] width 8 height 8
click at [168, 133] on link "1" at bounding box center [163, 134] width 11 height 11
type input "01/06/2026"
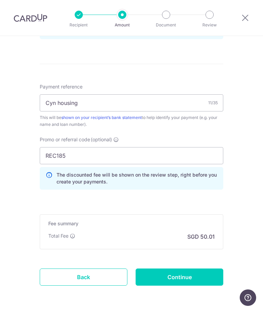
scroll to position [381, 0]
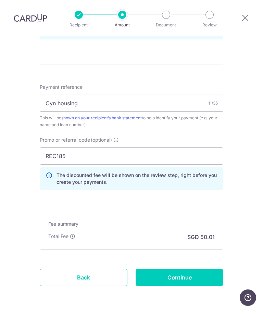
click at [188, 276] on input "Continue" at bounding box center [180, 277] width 88 height 17
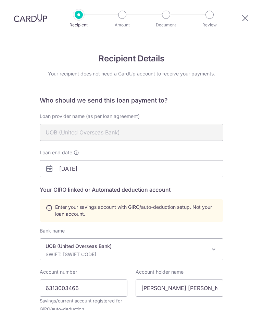
scroll to position [27, 0]
click at [99, 160] on input "[DATE]" at bounding box center [132, 168] width 184 height 17
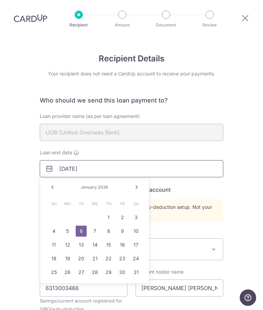
type input "01/06/2026"
click at [248, 132] on div "Recipient Details Your recipient does not need a CardUp account to receive your…" at bounding box center [131, 235] width 263 height 399
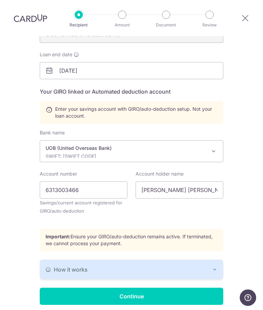
scroll to position [98, 0]
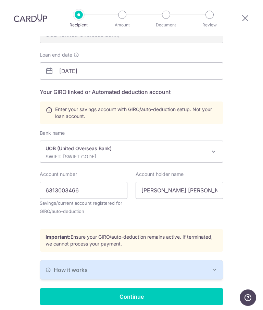
click at [132, 288] on input "Continue" at bounding box center [132, 296] width 184 height 17
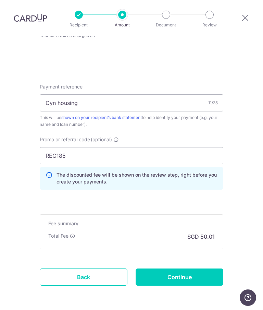
scroll to position [353, 0]
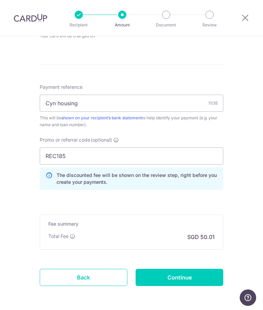
click at [185, 275] on input "Continue" at bounding box center [180, 277] width 88 height 17
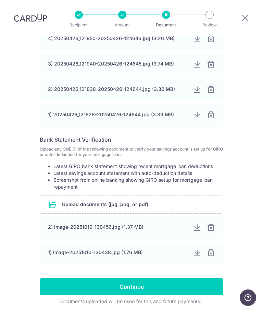
scroll to position [253, 0]
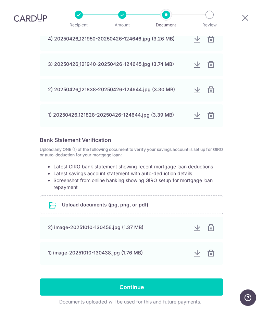
click at [134, 287] on input "Continue" at bounding box center [132, 287] width 184 height 17
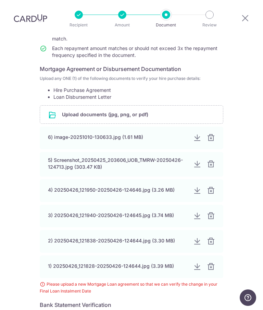
scroll to position [101, 0]
click at [128, 134] on div "6) image-20251010-130633.jpg (1.61 MB)" at bounding box center [118, 137] width 140 height 7
click at [199, 134] on div at bounding box center [197, 138] width 8 height 8
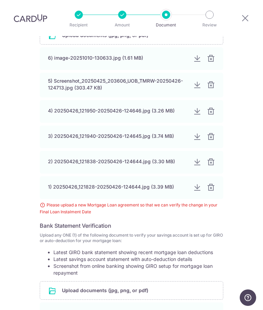
scroll to position [188, 0]
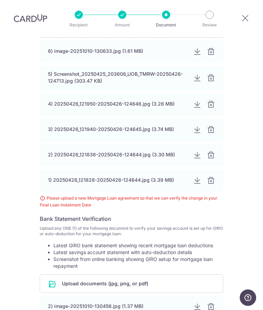
click at [259, 51] on div "Help us verify your payment Your supporting documents will enable us to approve…" at bounding box center [131, 132] width 263 height 568
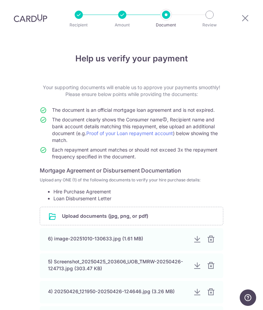
scroll to position [0, 0]
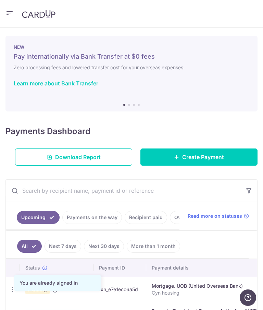
click at [211, 173] on div "× Pause Schedule Pause all future payments in this series Pause just this one p…" at bounding box center [131, 169] width 263 height 282
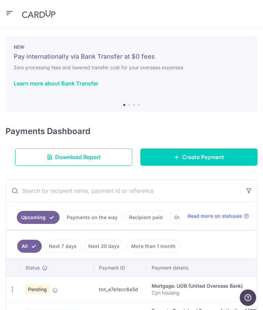
click at [197, 156] on span "Create Payment" at bounding box center [203, 157] width 42 height 8
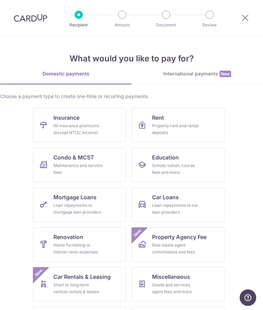
click at [89, 203] on div "Loan repayments to mortgage loan providers" at bounding box center [78, 209] width 49 height 14
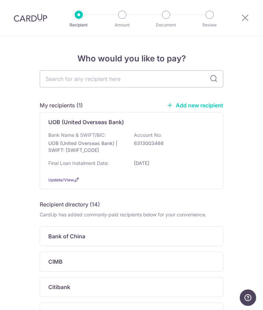
click at [133, 78] on input "text" at bounding box center [132, 78] width 184 height 17
type input "Uob"
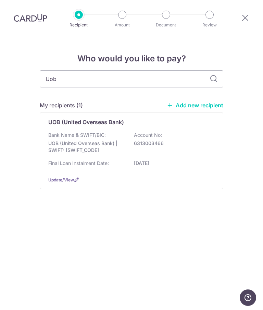
click at [186, 108] on link "Add new recipient" at bounding box center [195, 105] width 57 height 7
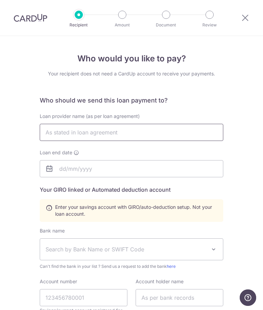
click at [129, 131] on input "text" at bounding box center [132, 132] width 184 height 17
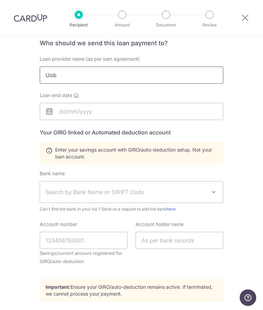
scroll to position [69, 0]
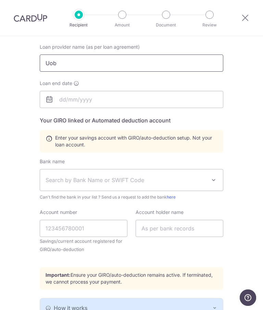
type input "Uob"
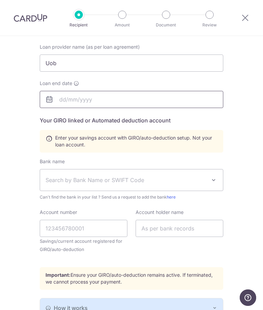
click at [66, 102] on input "text" at bounding box center [132, 99] width 184 height 17
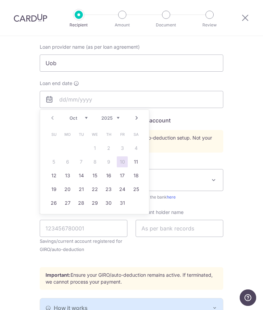
click at [137, 118] on link "Next" at bounding box center [137, 118] width 8 height 8
click at [137, 119] on link "Next" at bounding box center [137, 118] width 8 height 8
click at [139, 118] on link "Next" at bounding box center [137, 118] width 8 height 8
click at [138, 121] on link "Next" at bounding box center [137, 118] width 8 height 8
click at [138, 120] on link "Next" at bounding box center [137, 118] width 8 height 8
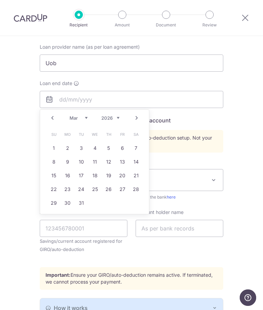
click at [138, 120] on link "Next" at bounding box center [137, 118] width 8 height 8
click at [139, 116] on link "Next" at bounding box center [137, 118] width 8 height 8
click at [139, 118] on link "Next" at bounding box center [137, 118] width 8 height 8
click at [72, 148] on link "1" at bounding box center [67, 148] width 11 height 11
type input "01/06/2026"
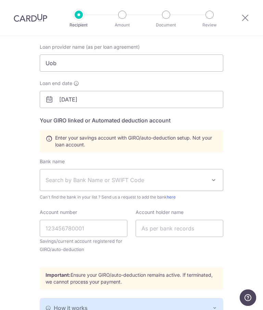
click at [218, 179] on span "Search by Bank Name or SWIFT Code" at bounding box center [131, 179] width 183 height 21
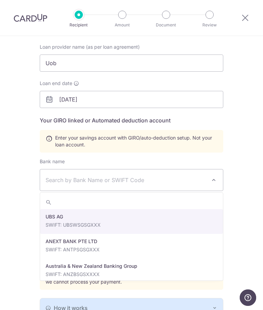
click at [105, 179] on span "Search by Bank Name or SWIFT Code" at bounding box center [126, 180] width 161 height 8
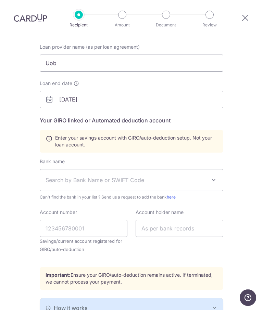
click at [132, 178] on span "Search by Bank Name or SWIFT Code" at bounding box center [126, 180] width 161 height 8
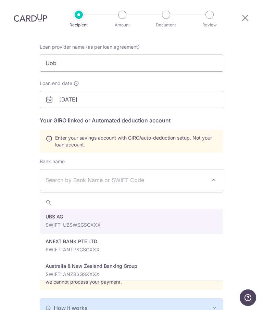
click at [91, 181] on span "Search by Bank Name or SWIFT Code" at bounding box center [126, 180] width 161 height 8
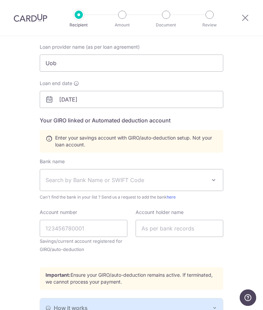
click at [65, 180] on span "Search by Bank Name or SWIFT Code" at bounding box center [126, 180] width 161 height 8
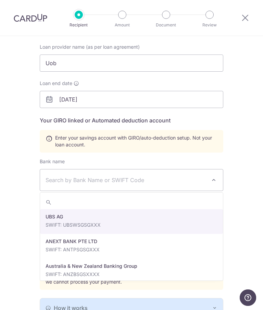
click at [54, 201] on input "search" at bounding box center [131, 203] width 183 height 14
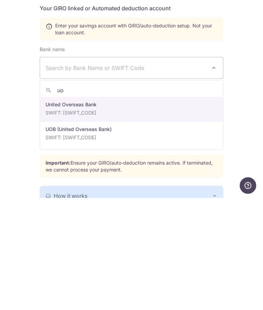
type input "uob"
select select "18"
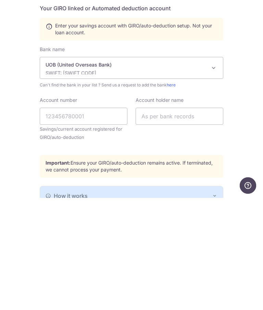
scroll to position [27, 0]
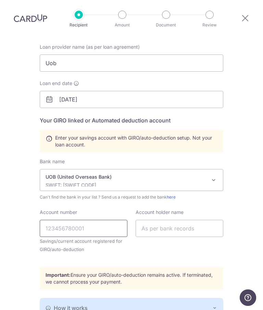
click at [105, 220] on input "Account number" at bounding box center [84, 228] width 88 height 17
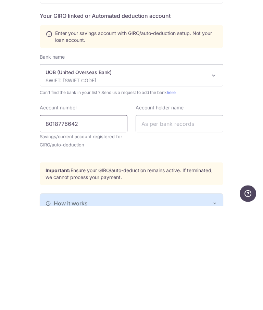
scroll to position [70, 0]
click at [112, 219] on input "8018776642" at bounding box center [84, 227] width 88 height 17
type input "8"
type input "6313003466"
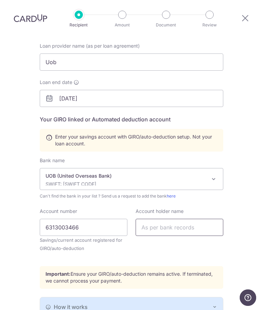
click at [205, 219] on input "text" at bounding box center [180, 227] width 88 height 17
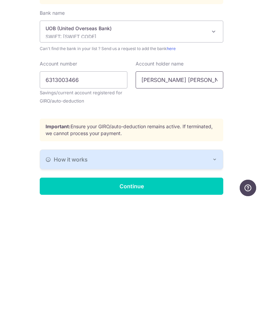
scroll to position [107, 0]
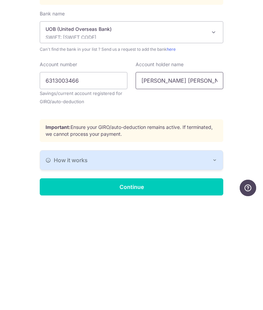
type input "Wu Theng Huang Cynthia"
click at [216, 266] on div "How it works" at bounding box center [132, 270] width 172 height 8
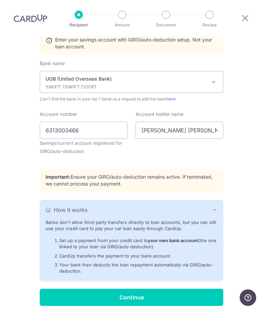
scroll to position [167, 0]
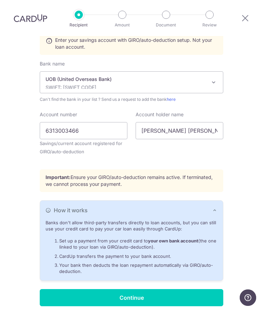
click at [137, 289] on input "Continue" at bounding box center [132, 297] width 184 height 17
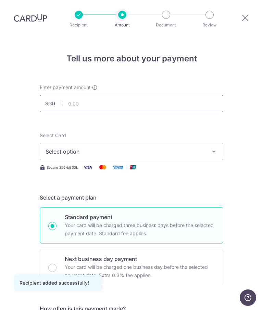
click at [166, 106] on input "text" at bounding box center [132, 103] width 184 height 17
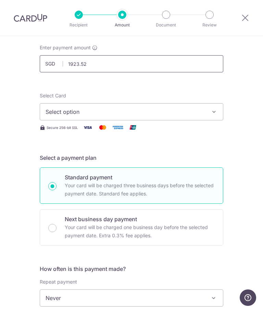
scroll to position [56, 0]
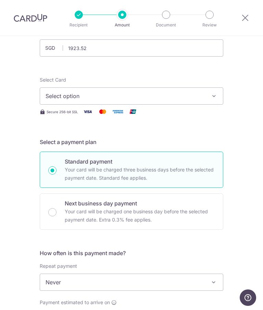
click at [212, 100] on button "Select option" at bounding box center [132, 95] width 184 height 17
type input "1,923.52"
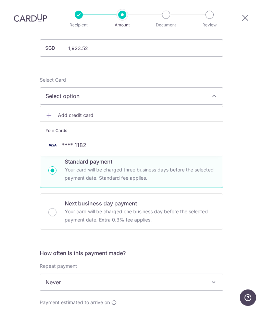
click at [101, 146] on span "**** 1182" at bounding box center [132, 145] width 172 height 8
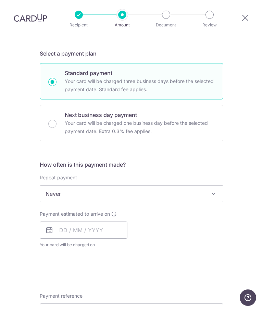
scroll to position [152, 0]
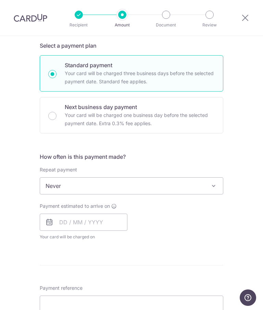
click at [217, 186] on span at bounding box center [214, 186] width 8 height 8
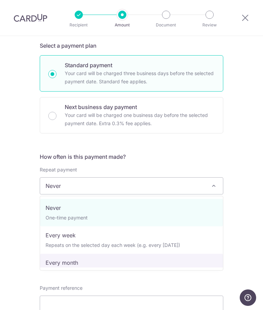
select select "3"
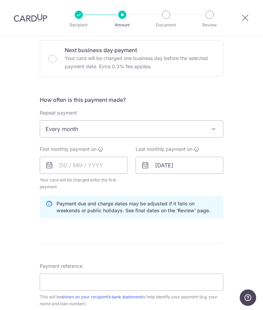
scroll to position [214, 0]
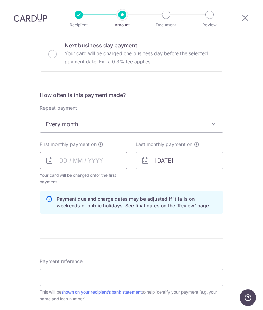
click at [92, 165] on input "text" at bounding box center [84, 160] width 88 height 17
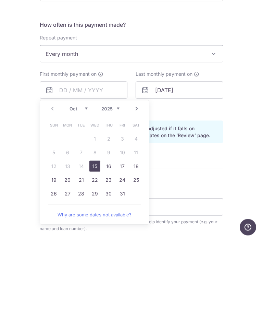
click at [136, 175] on link "Next" at bounding box center [137, 179] width 8 height 8
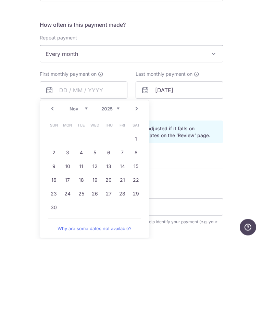
click at [138, 175] on link "Next" at bounding box center [137, 179] width 8 height 8
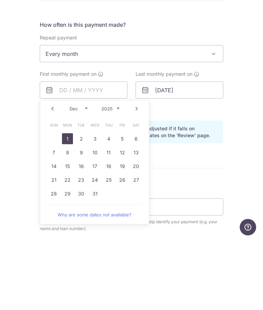
click at [72, 204] on link "1" at bounding box center [67, 209] width 11 height 11
type input "[DATE]"
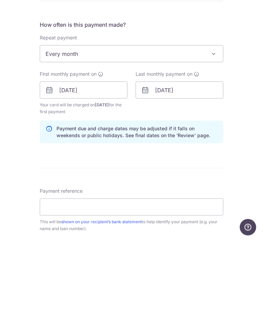
scroll to position [27, 0]
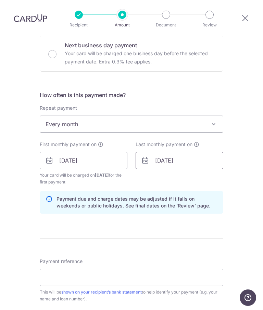
click at [198, 152] on input "[DATE]" at bounding box center [180, 160] width 88 height 17
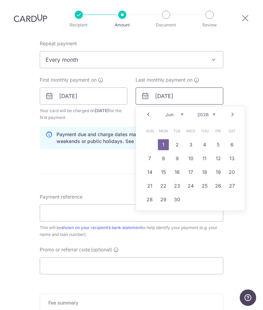
scroll to position [286, 0]
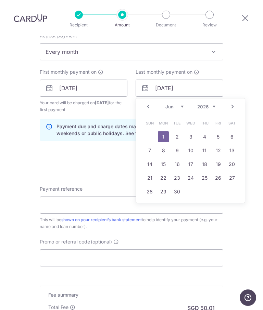
click at [163, 131] on link "1" at bounding box center [163, 136] width 11 height 11
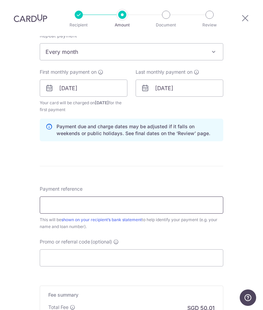
click at [199, 197] on input "Payment reference" at bounding box center [132, 205] width 184 height 17
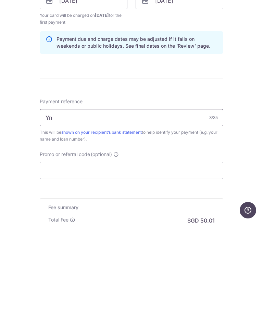
type input "Y"
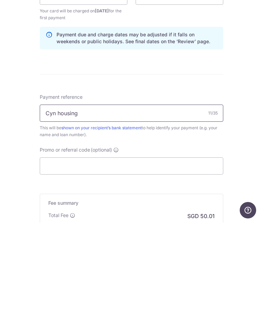
scroll to position [290, 0]
type input "Cyn housing"
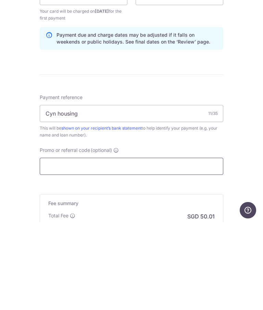
click at [141, 245] on input "Promo or referral code (optional)" at bounding box center [132, 253] width 184 height 17
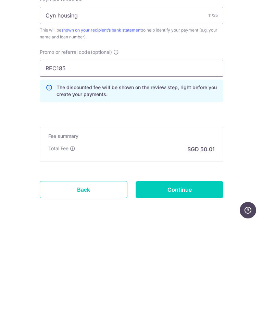
scroll to position [388, 0]
type input "REC185"
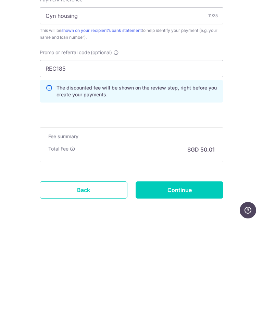
click at [187, 269] on input "Continue" at bounding box center [180, 277] width 88 height 17
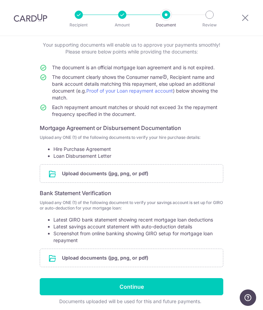
scroll to position [42, 0]
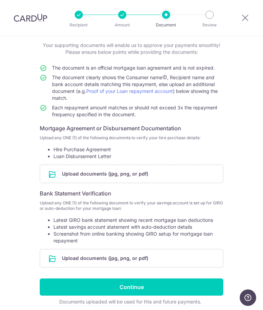
click at [198, 172] on input "file" at bounding box center [131, 174] width 183 height 18
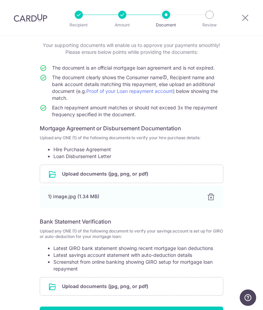
click at [170, 175] on input "file" at bounding box center [131, 174] width 183 height 18
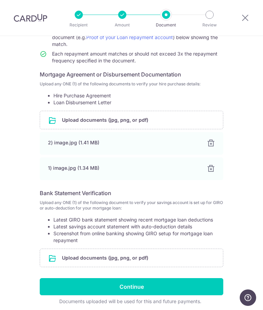
scroll to position [96, 0]
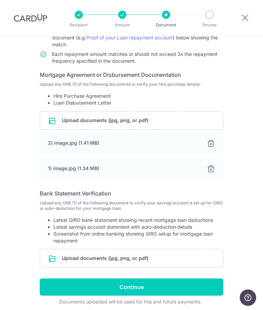
click at [157, 258] on input "file" at bounding box center [131, 258] width 183 height 18
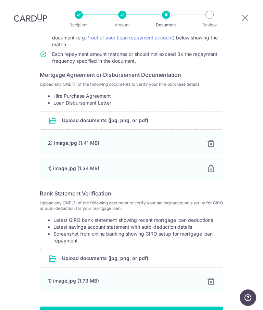
click at [183, 252] on input "file" at bounding box center [131, 258] width 183 height 18
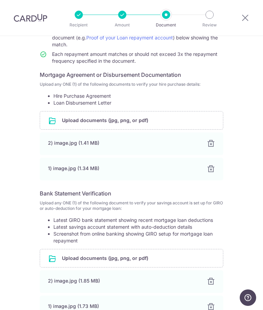
click at [193, 254] on input "file" at bounding box center [131, 258] width 183 height 18
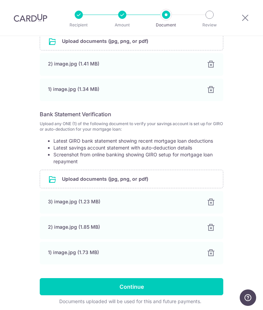
scroll to position [175, 0]
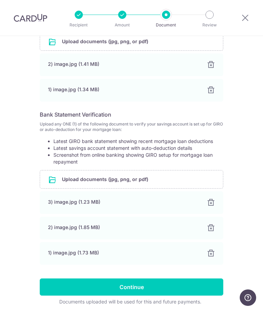
click at [146, 287] on input "Continue" at bounding box center [132, 287] width 184 height 17
